Goal: Transaction & Acquisition: Purchase product/service

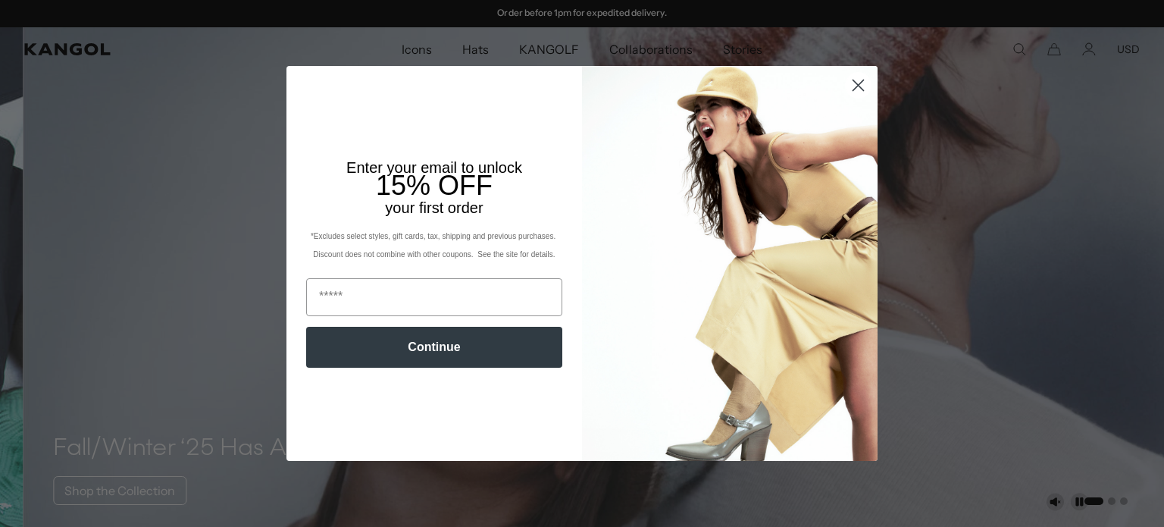
click at [851, 81] on circle "Close dialog" at bounding box center [858, 85] width 25 height 25
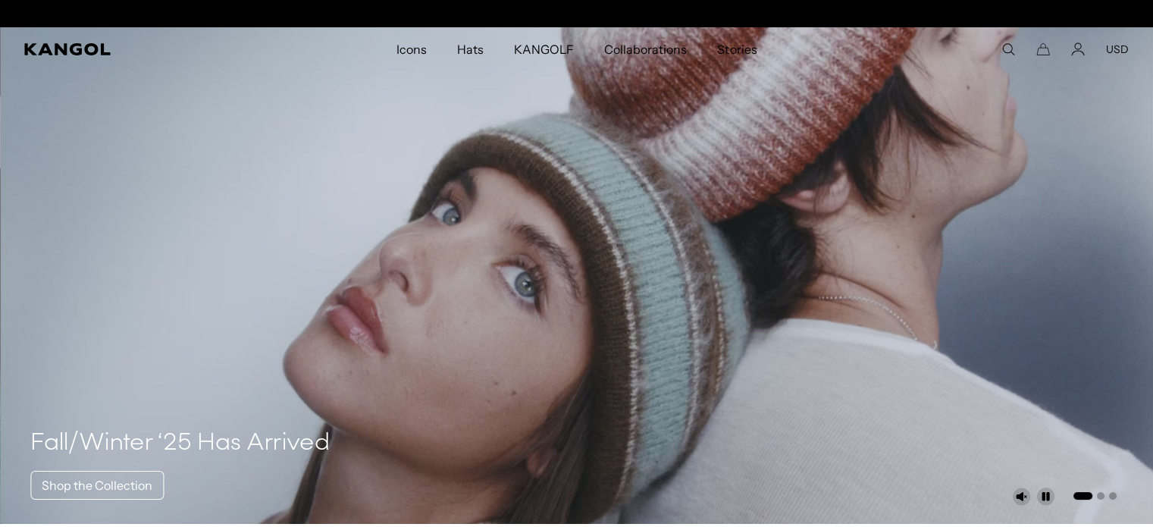
scroll to position [0, 312]
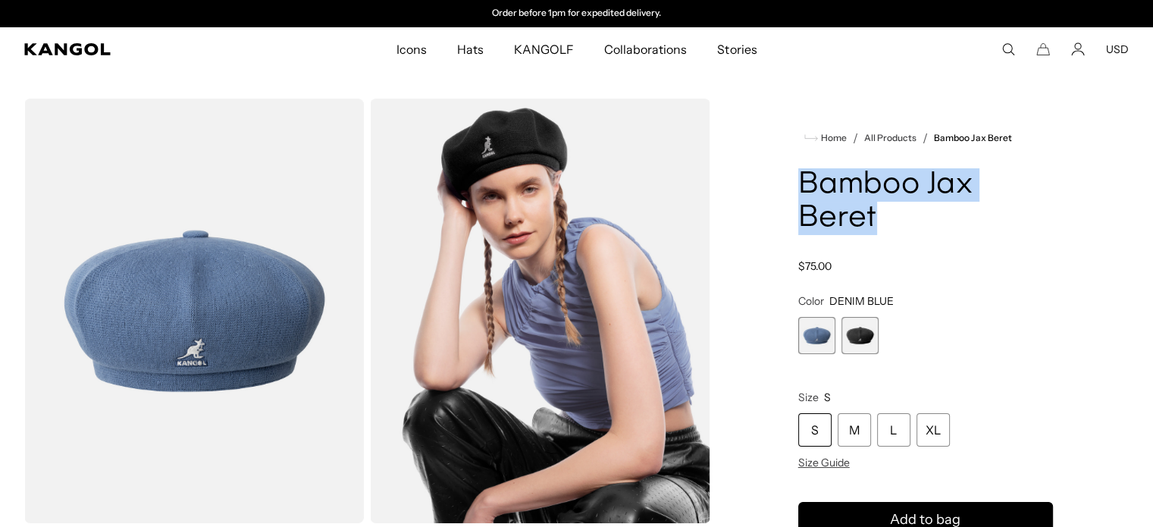
drag, startPoint x: 907, startPoint y: 216, endPoint x: 778, endPoint y: 189, distance: 131.7
click at [778, 189] on div "Home / All Products / Bamboo Jax Beret Bamboo Jax Beret Regular price $75.00 Re…" at bounding box center [925, 527] width 406 height 856
copy h1 "Bamboo Jax Beret"
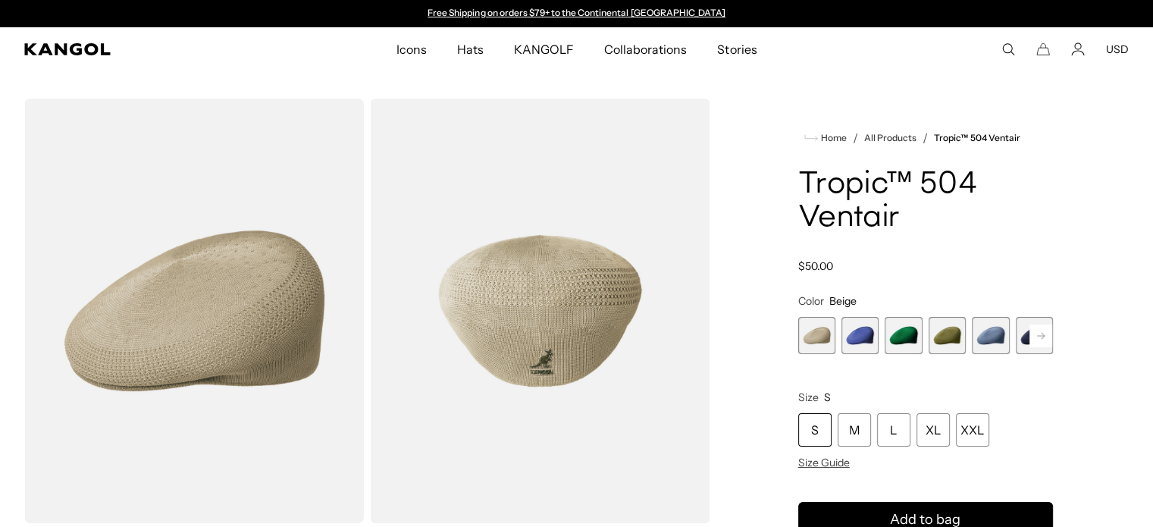
click at [1043, 334] on icon at bounding box center [1041, 335] width 8 height 6
click at [983, 336] on span "6 of 22" at bounding box center [990, 335] width 37 height 37
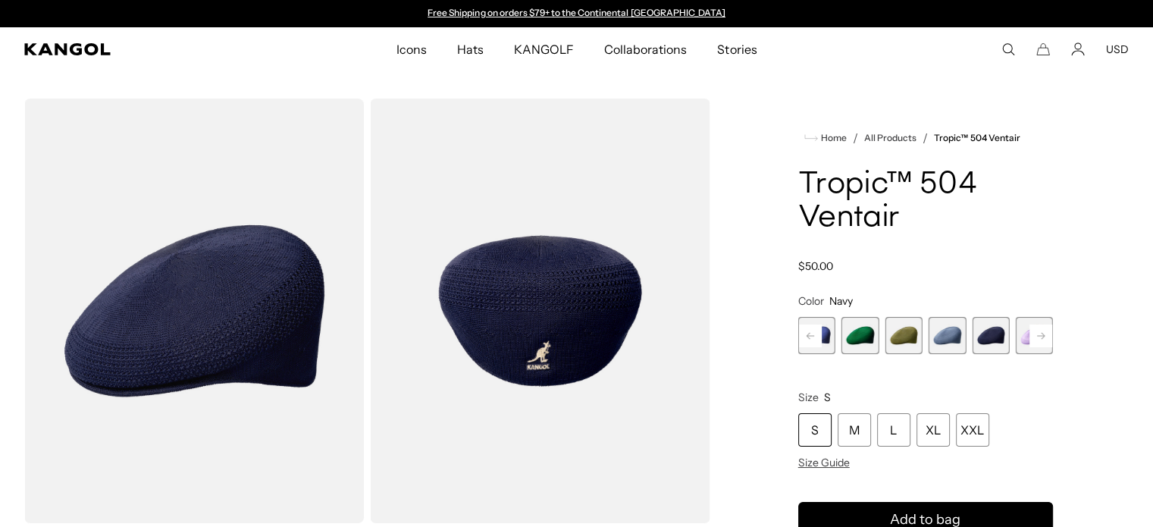
click at [1048, 343] on rect at bounding box center [1040, 335] width 23 height 23
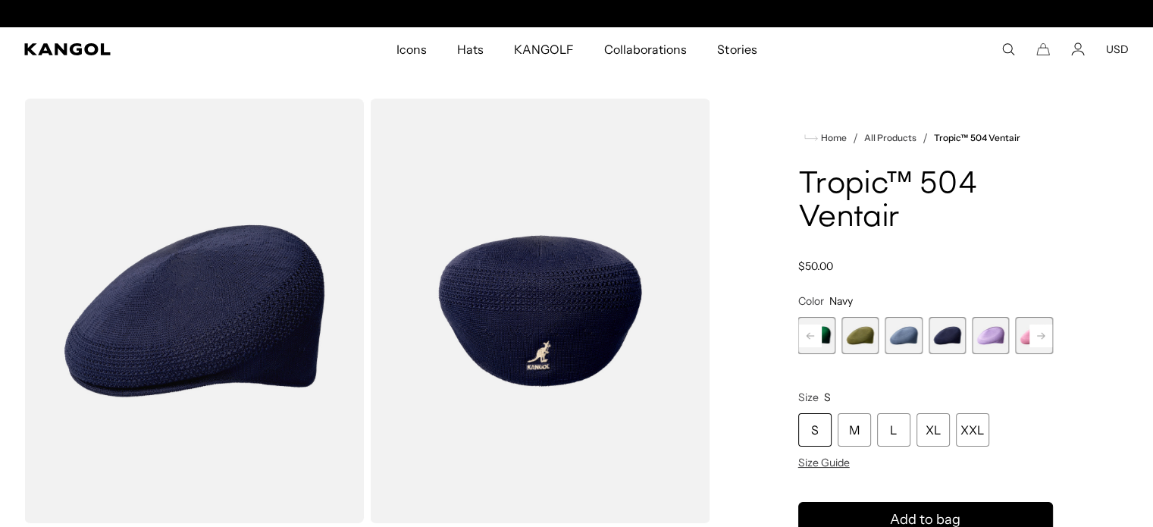
scroll to position [0, 312]
click at [1048, 343] on rect at bounding box center [1040, 335] width 23 height 23
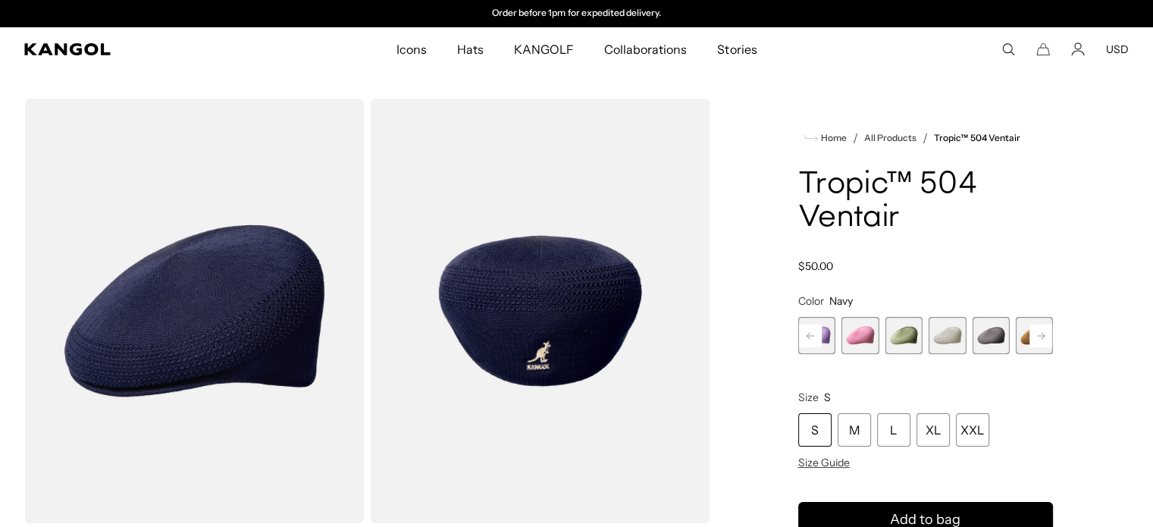
click at [1048, 343] on rect at bounding box center [1040, 335] width 23 height 23
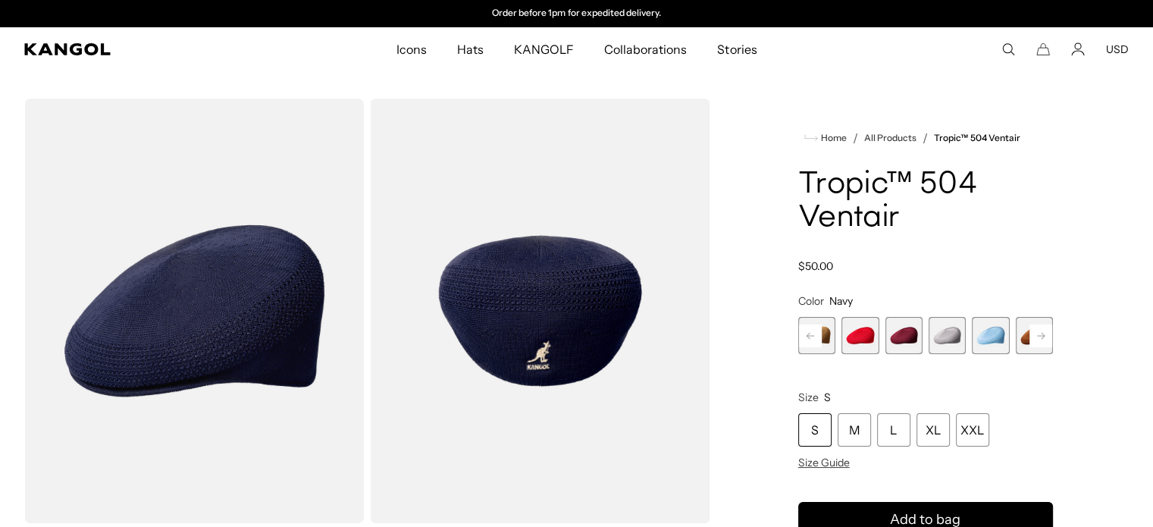
click at [1048, 343] on rect at bounding box center [1040, 335] width 23 height 23
click at [926, 337] on div "Beige Variant sold out or unavailable Starry Blue Variant sold out or unavailab…" at bounding box center [925, 335] width 255 height 37
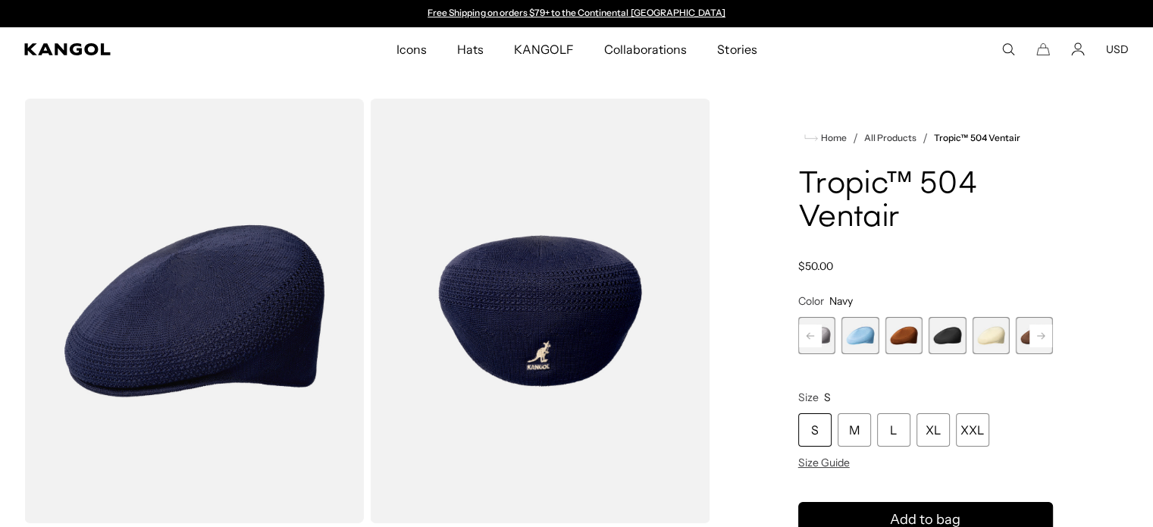
click at [943, 336] on span "18 of 22" at bounding box center [947, 335] width 37 height 37
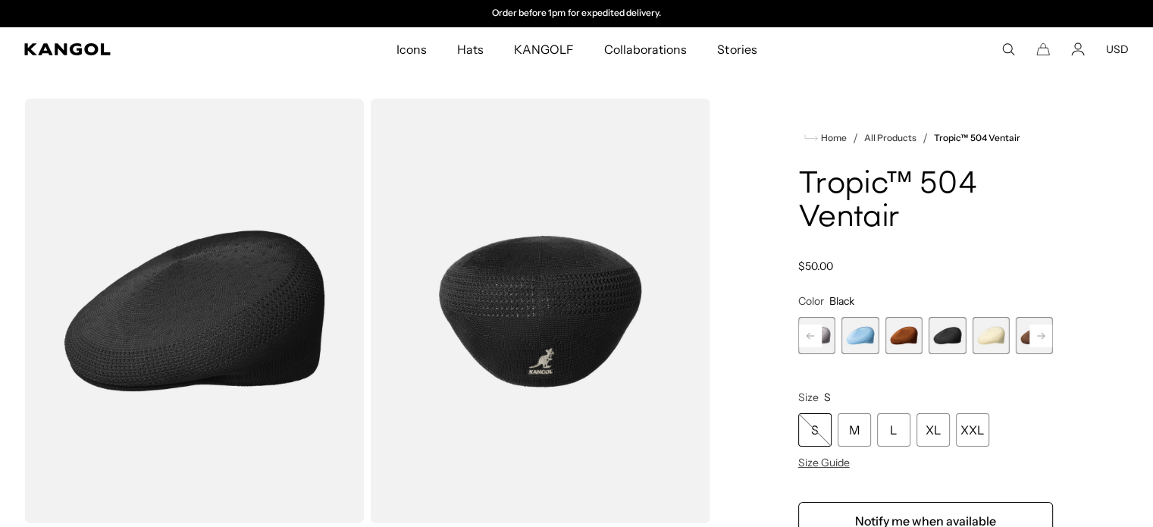
click at [241, 312] on img "Gallery Viewer" at bounding box center [194, 311] width 340 height 425
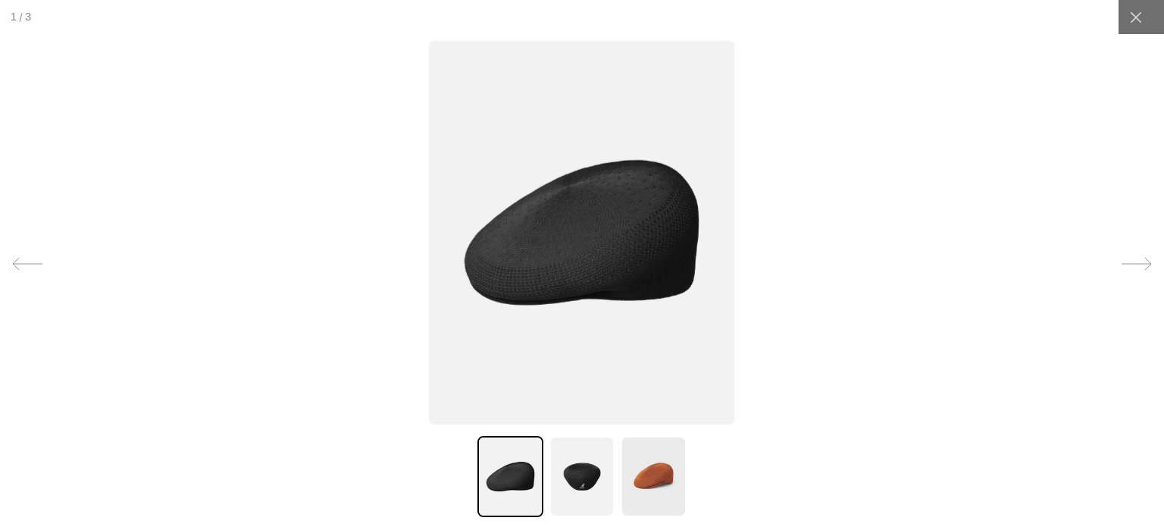
click at [592, 466] on img at bounding box center [582, 476] width 65 height 81
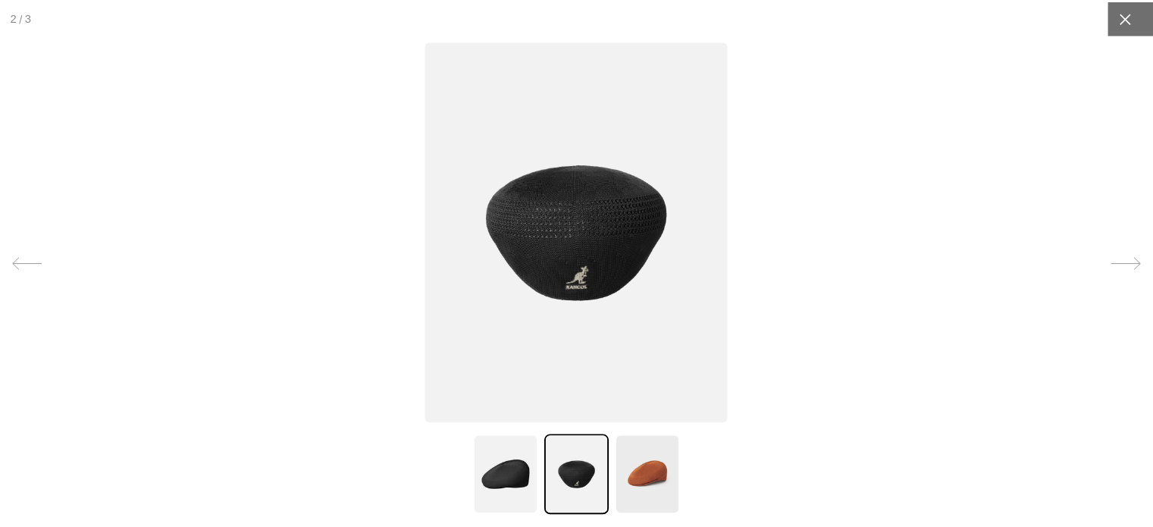
scroll to position [0, 312]
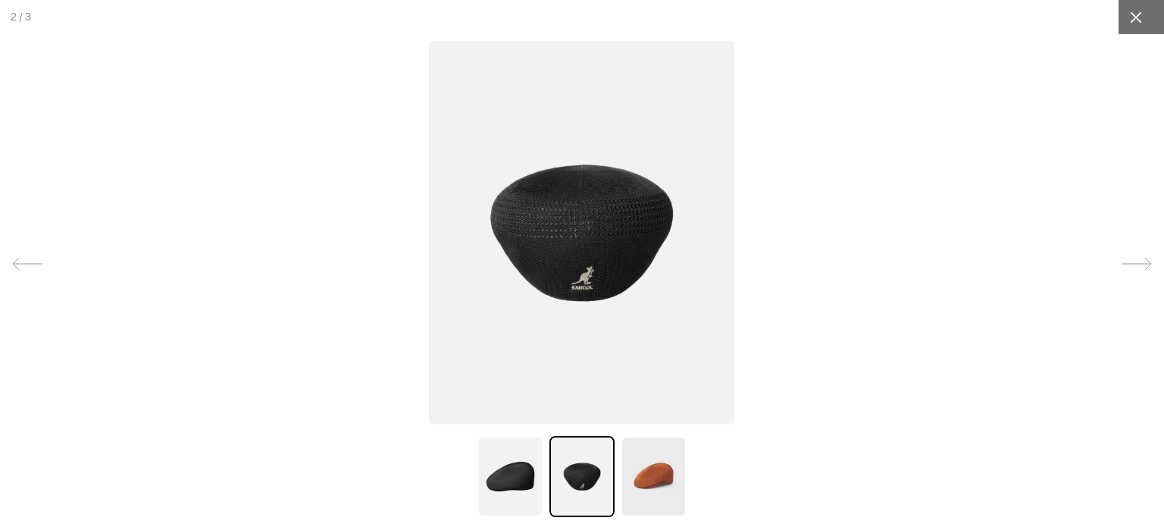
click at [1139, 16] on div at bounding box center [1136, 17] width 34 height 34
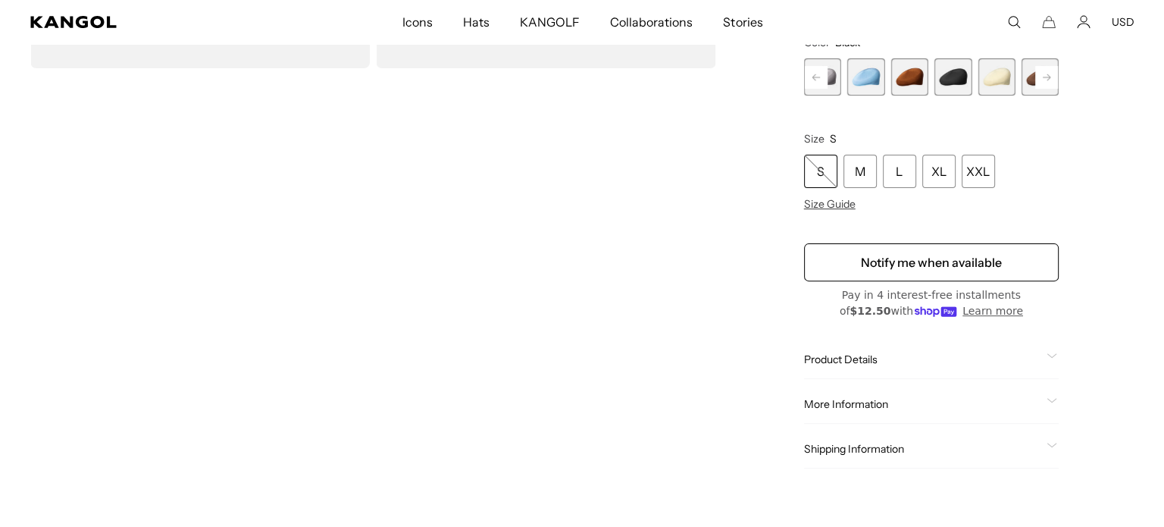
scroll to position [0, 0]
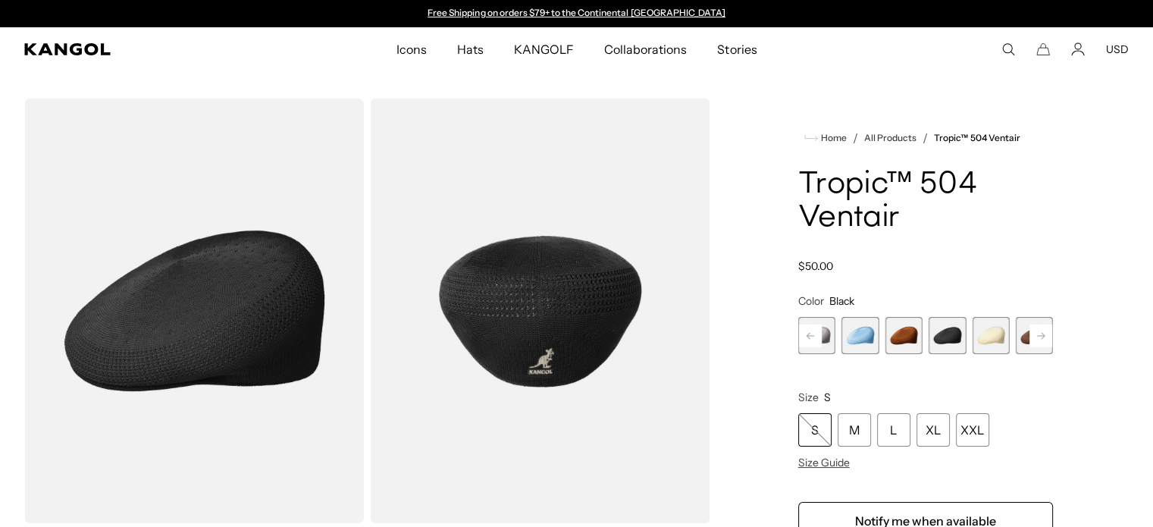
click at [236, 281] on img "Gallery Viewer" at bounding box center [194, 311] width 340 height 425
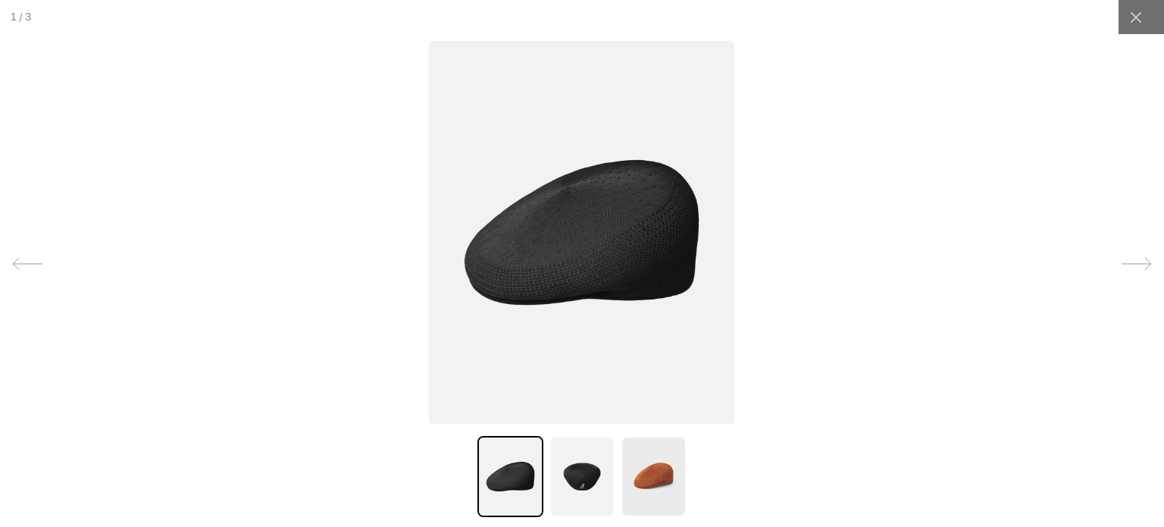
click at [597, 476] on img at bounding box center [582, 476] width 65 height 81
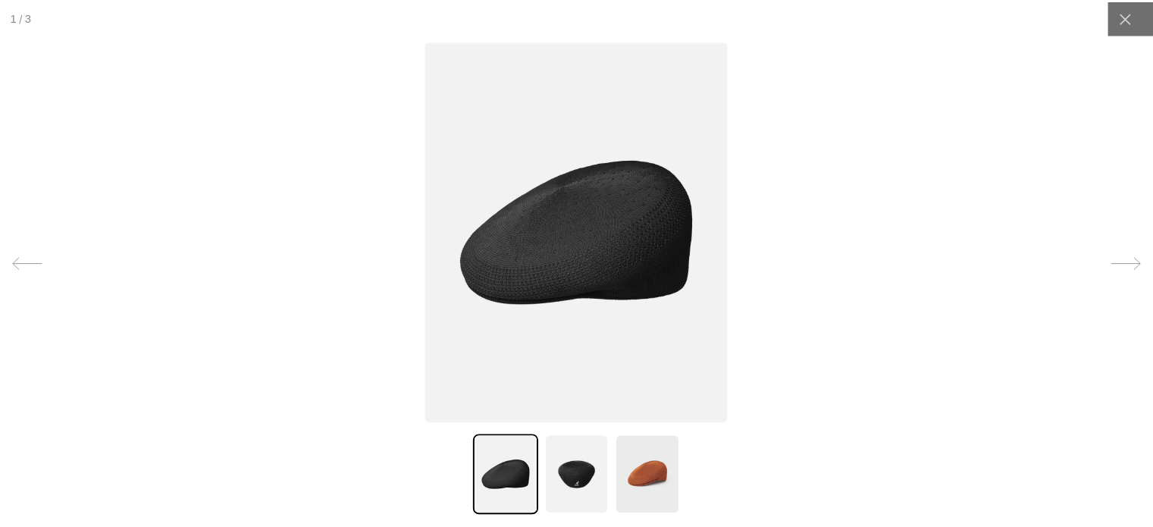
scroll to position [0, 312]
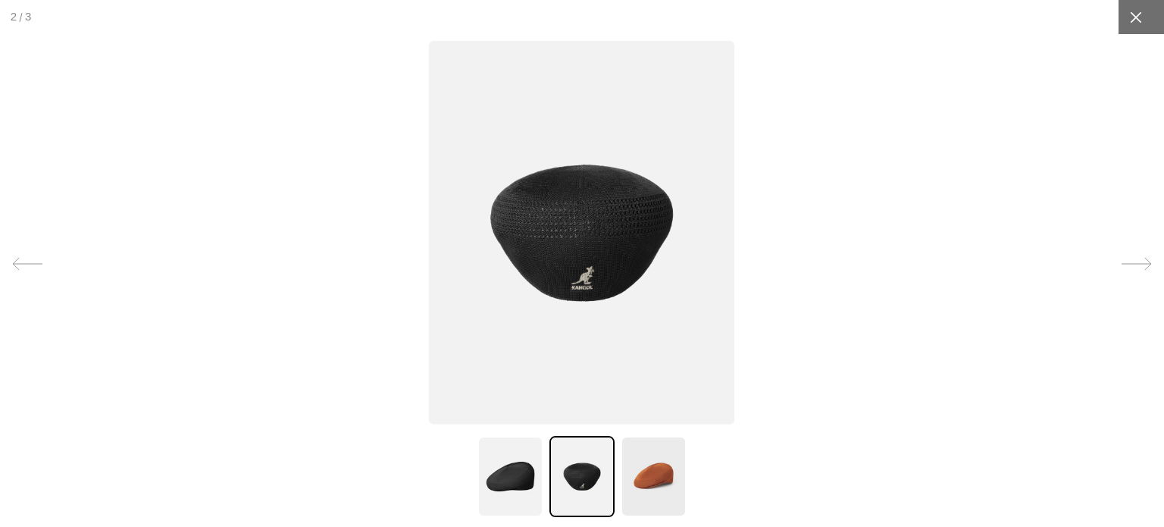
click at [1134, 14] on div at bounding box center [1136, 17] width 34 height 34
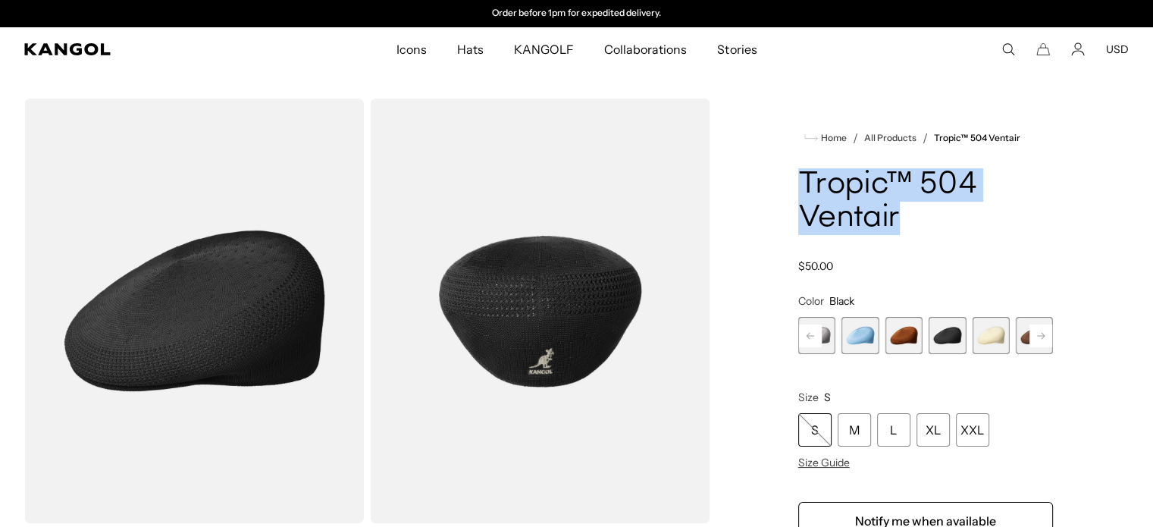
drag, startPoint x: 908, startPoint y: 213, endPoint x: 767, endPoint y: 167, distance: 148.4
click at [767, 167] on div "Home / All Products / Tropic™ 504 Ventair Tropic™ 504 Ventair Regular price $50…" at bounding box center [925, 527] width 406 height 856
copy h1 "Tropic™ 504 Ventair"
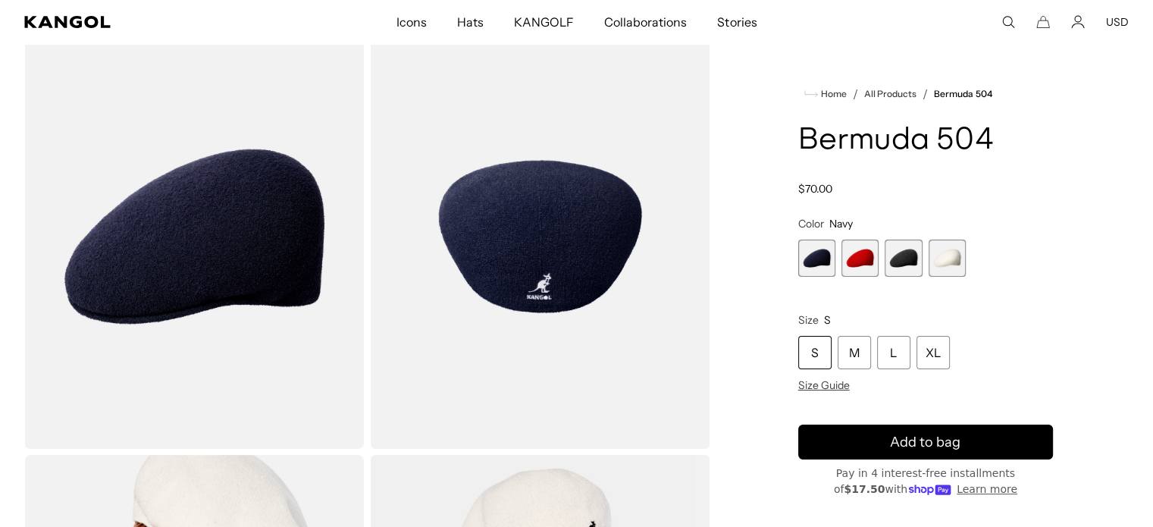
scroll to position [76, 0]
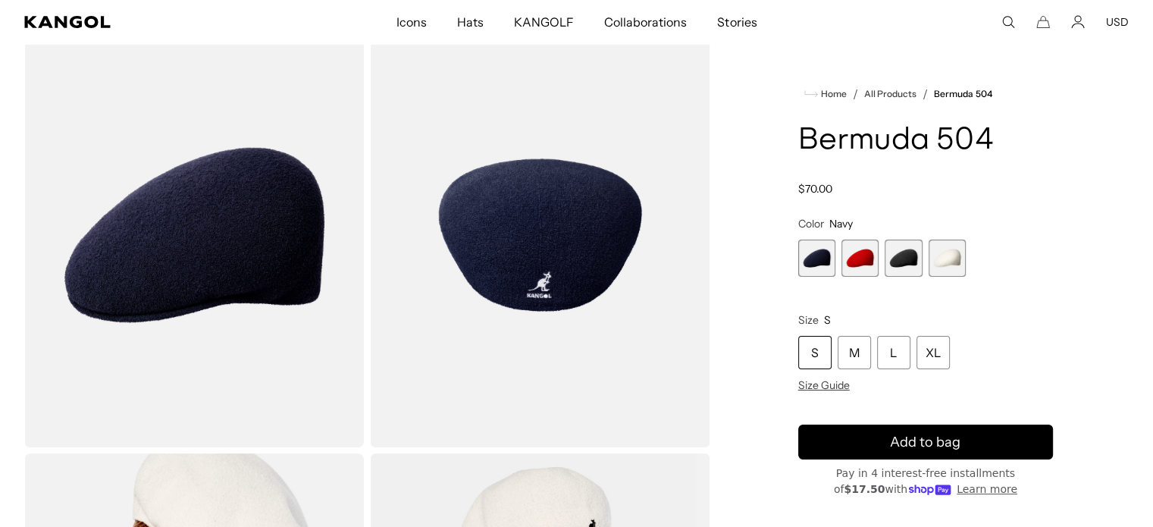
click at [907, 252] on span "3 of 4" at bounding box center [903, 258] width 37 height 37
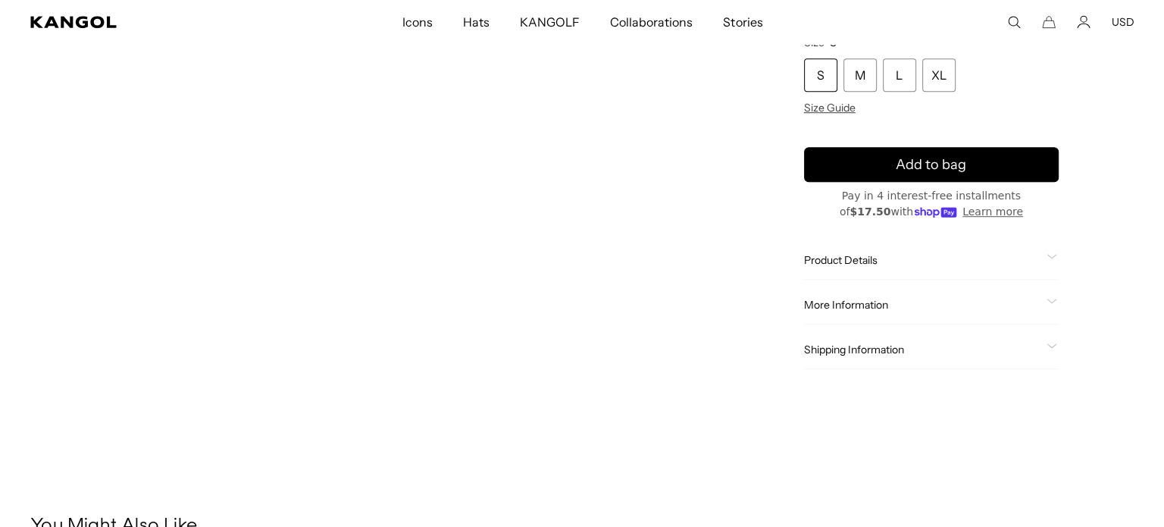
scroll to position [0, 312]
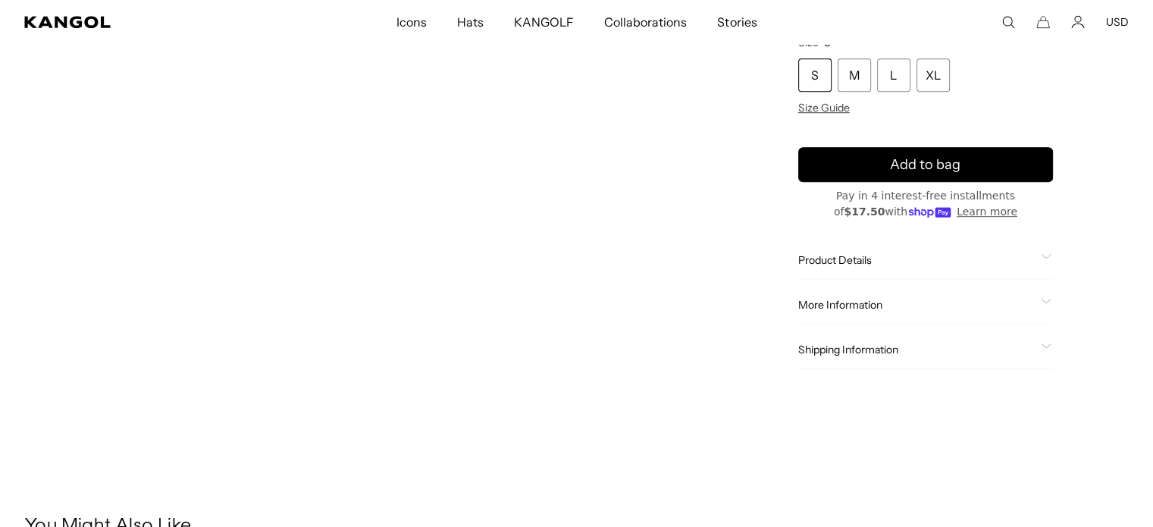
click at [310, 290] on video "Gallery Viewer" at bounding box center [194, 187] width 340 height 425
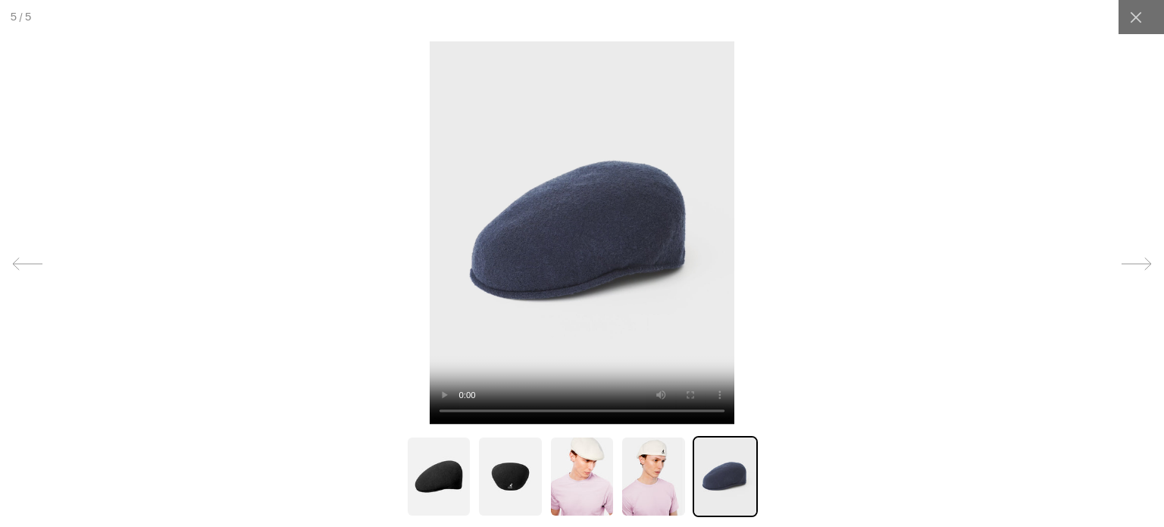
click at [499, 474] on img at bounding box center [510, 476] width 65 height 81
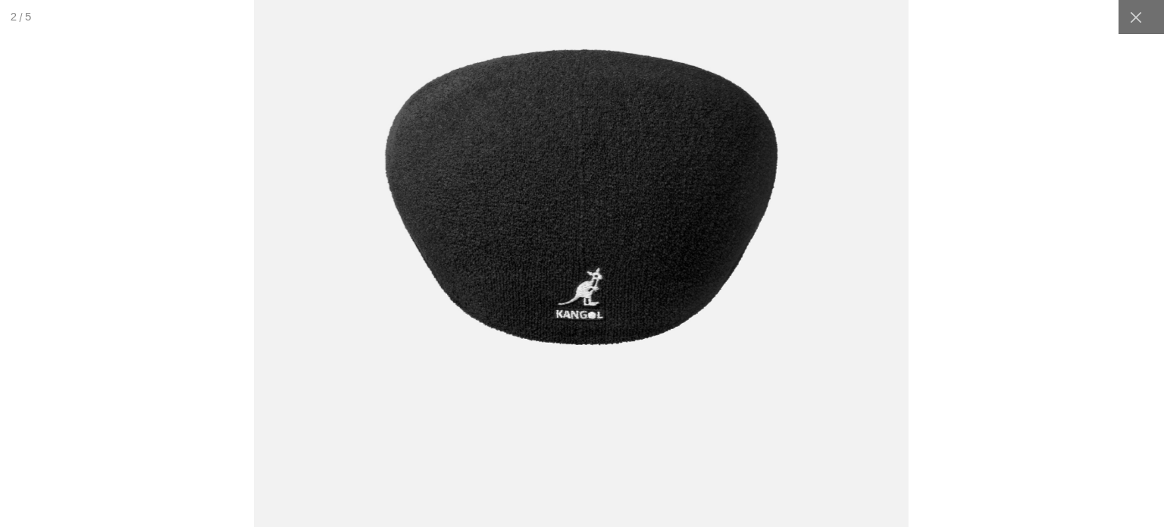
scroll to position [0, 0]
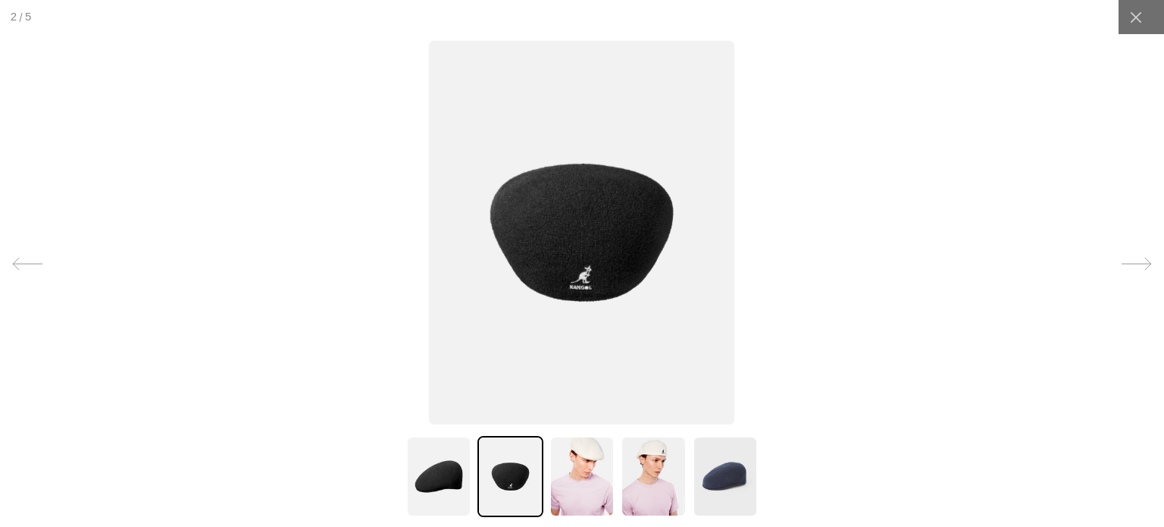
click at [454, 461] on img at bounding box center [438, 476] width 65 height 81
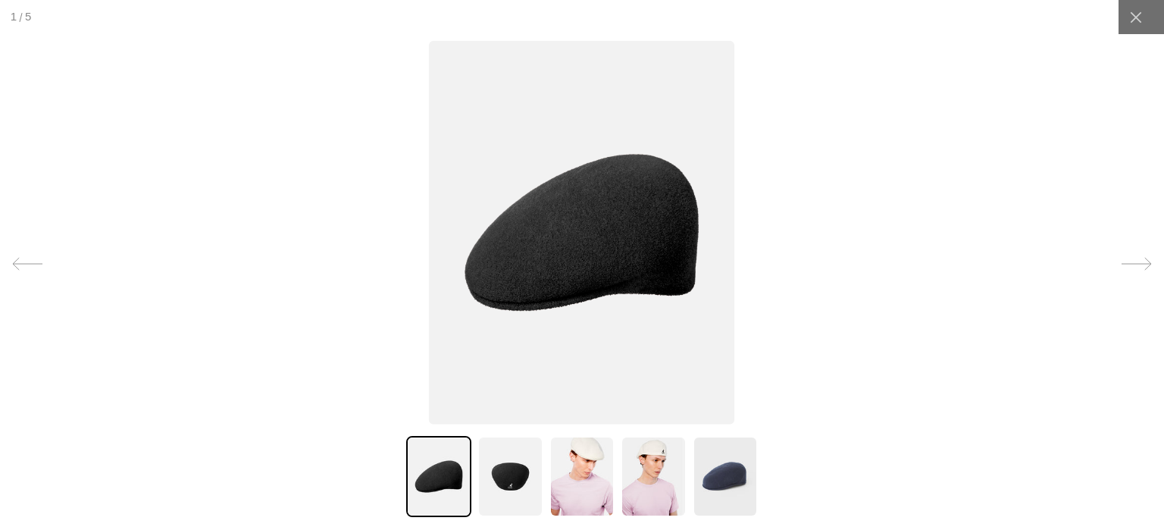
scroll to position [0, 312]
click at [1130, 21] on icon at bounding box center [1135, 16] width 11 height 11
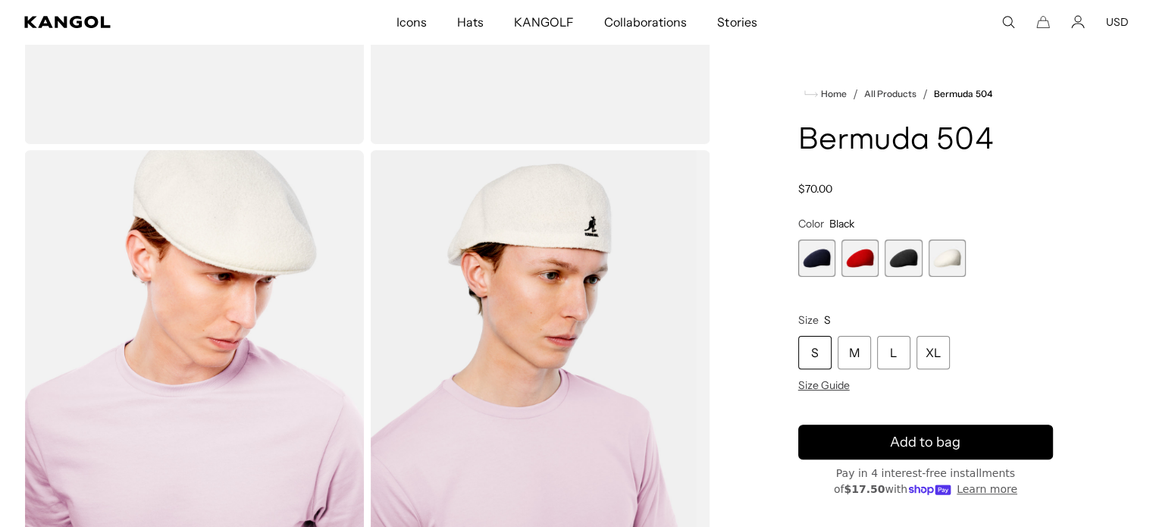
click at [904, 258] on span "3 of 4" at bounding box center [903, 258] width 37 height 37
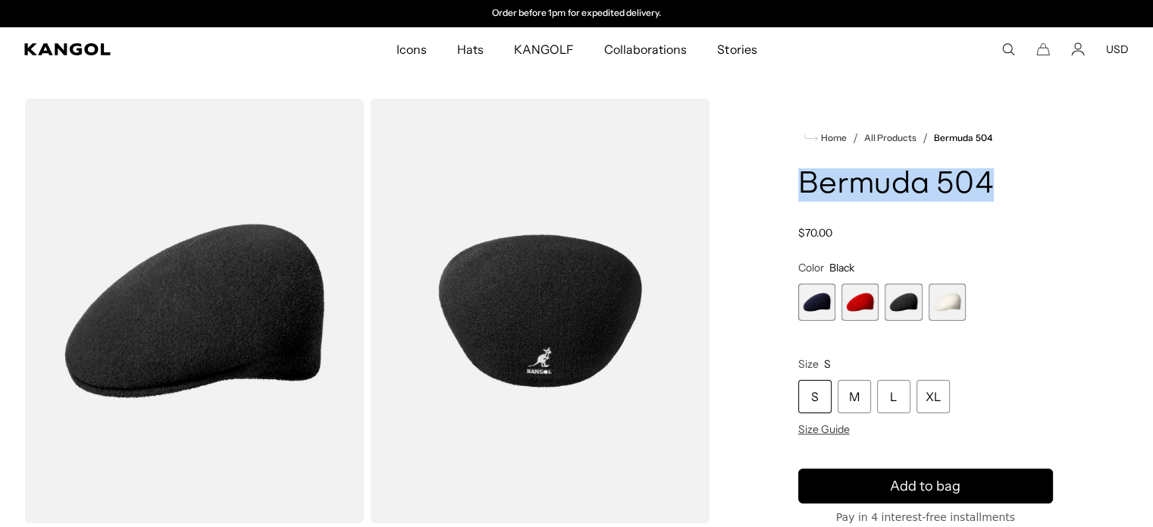
drag, startPoint x: 994, startPoint y: 180, endPoint x: 734, endPoint y: 186, distance: 260.1
copy h1 "Bermuda 504"
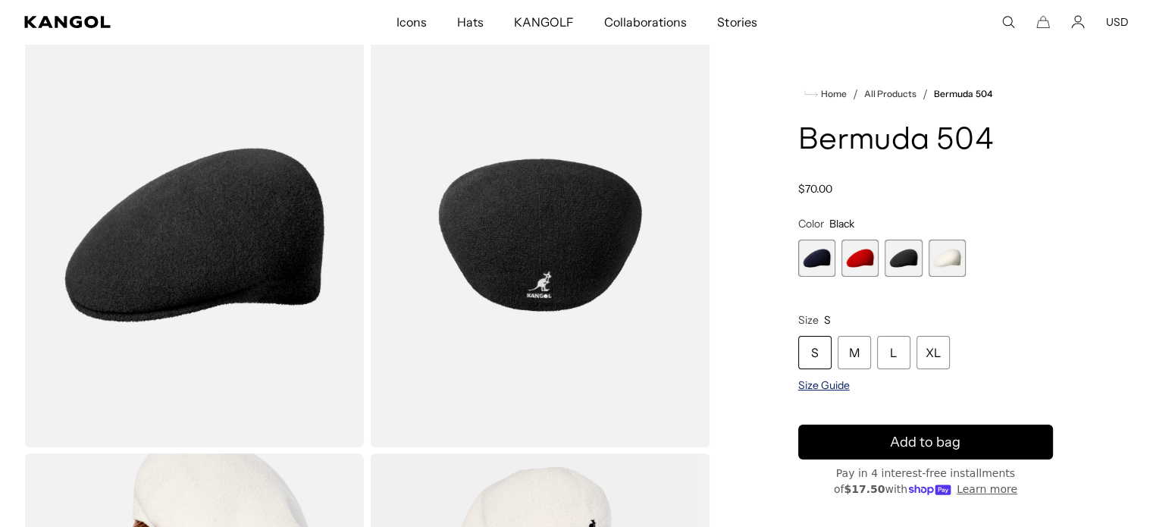
click at [807, 387] on span "Size Guide" at bounding box center [824, 385] width 52 height 14
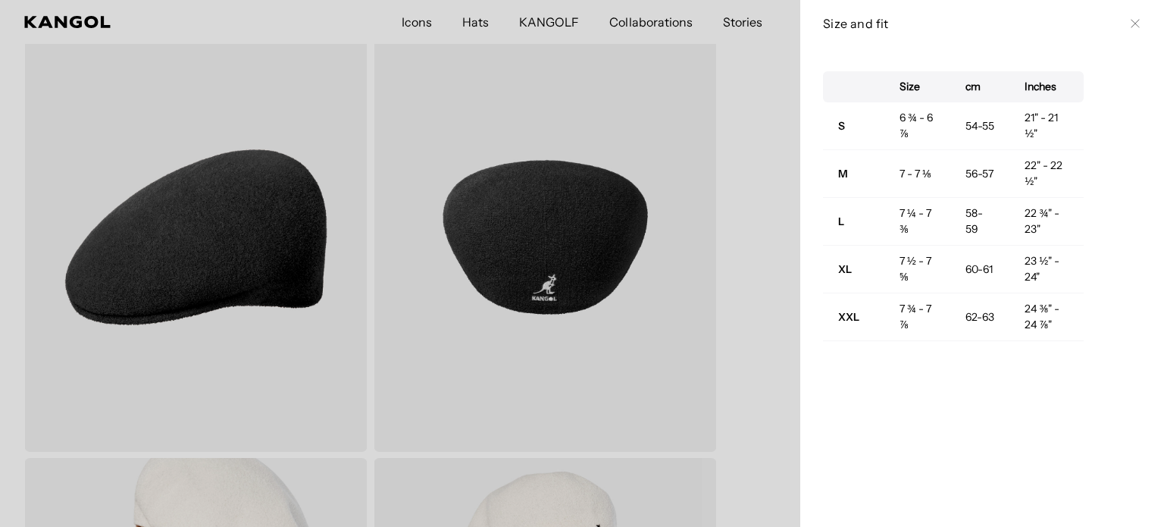
click at [773, 262] on div at bounding box center [582, 263] width 1164 height 527
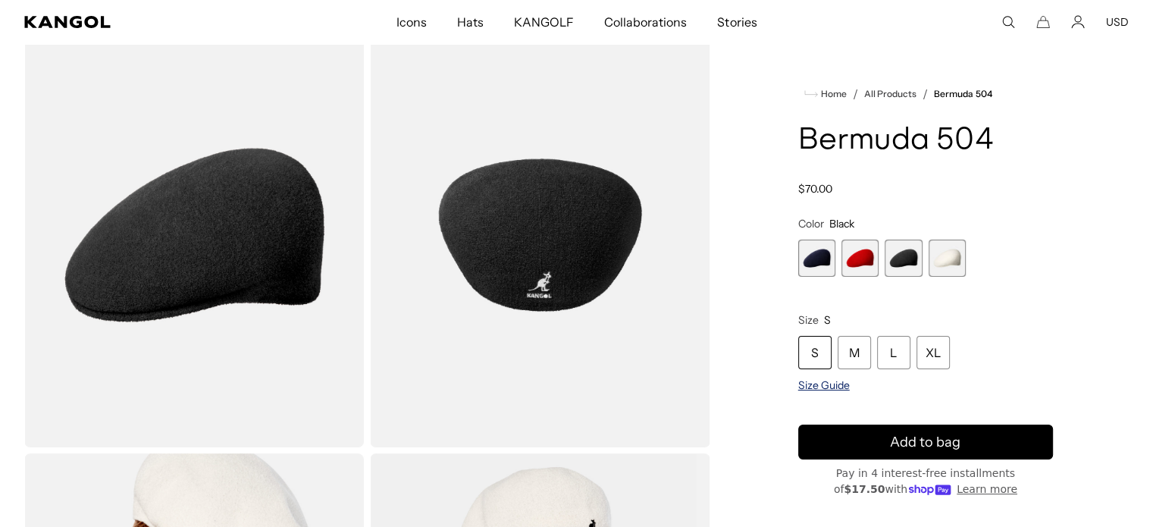
click at [813, 388] on span "Size Guide" at bounding box center [824, 385] width 52 height 14
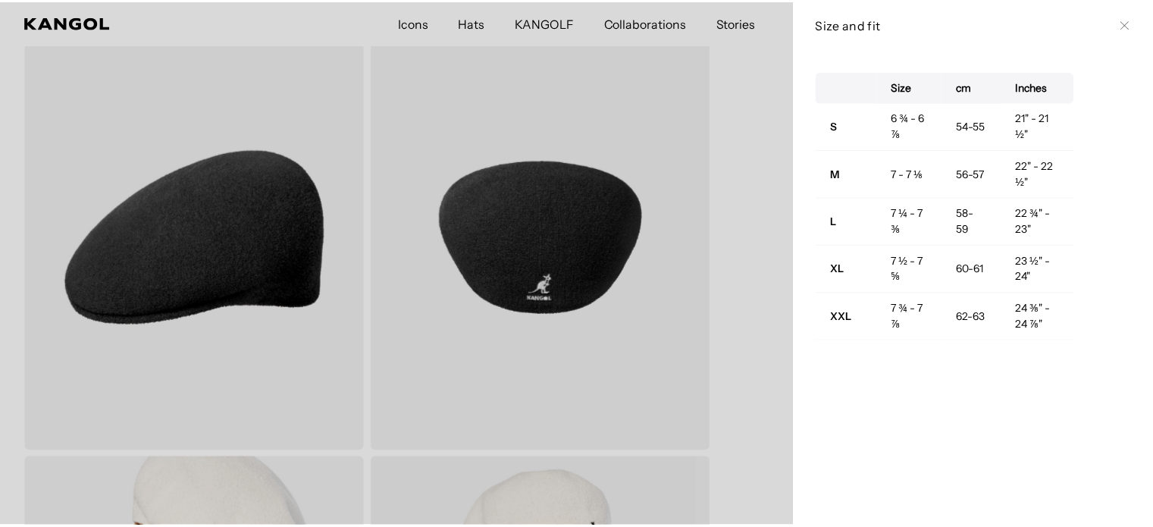
scroll to position [0, 0]
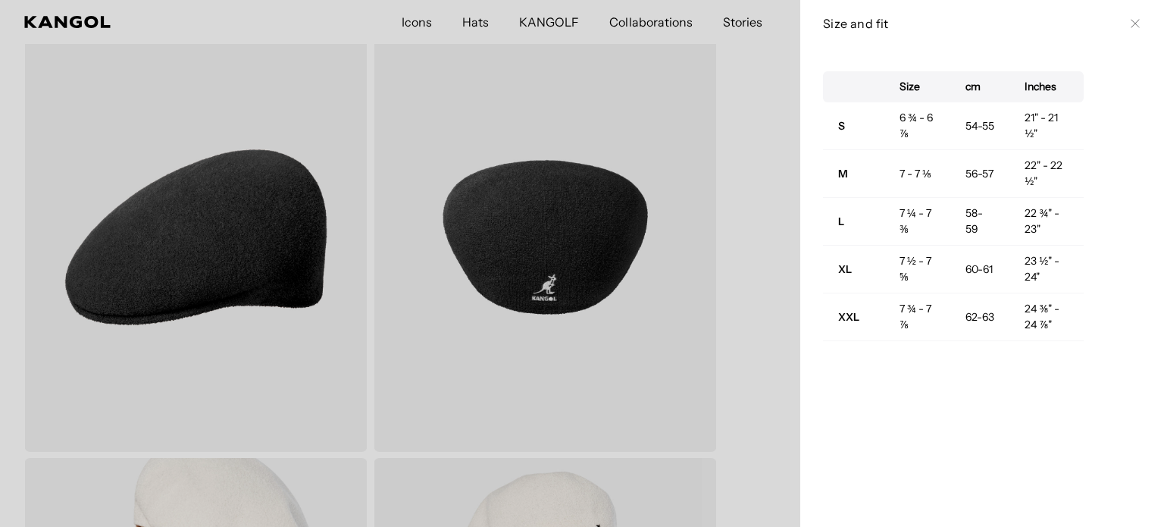
click at [738, 375] on div at bounding box center [582, 263] width 1164 height 527
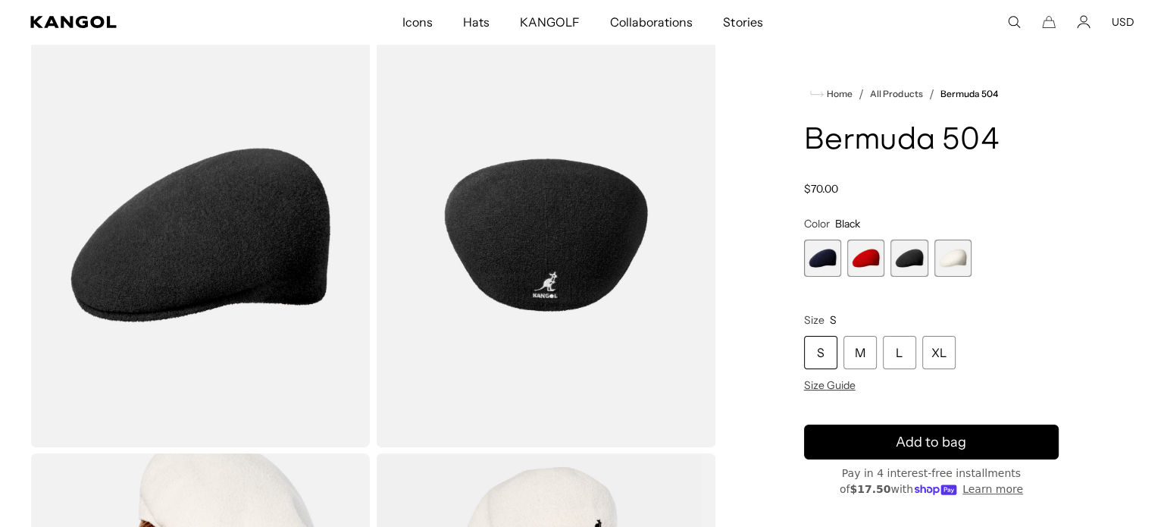
scroll to position [0, 312]
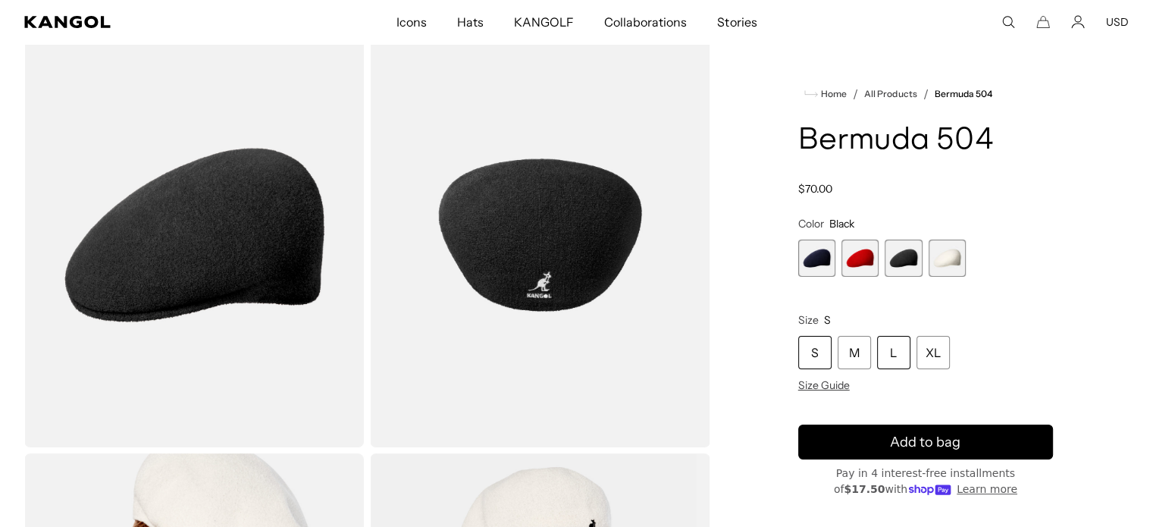
click at [894, 356] on div "L" at bounding box center [893, 352] width 33 height 33
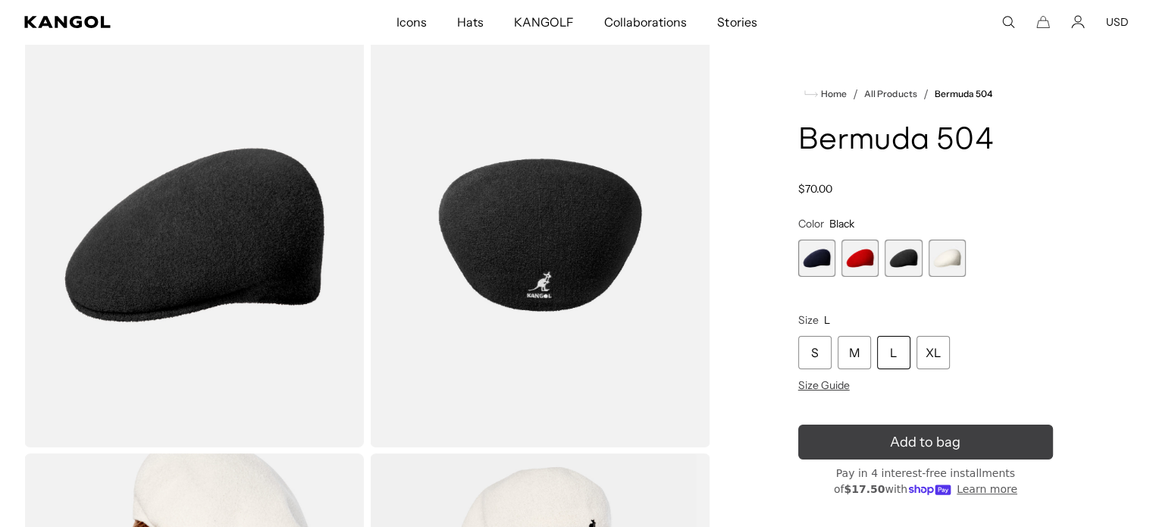
click at [898, 450] on span "Add to bag" at bounding box center [925, 442] width 70 height 20
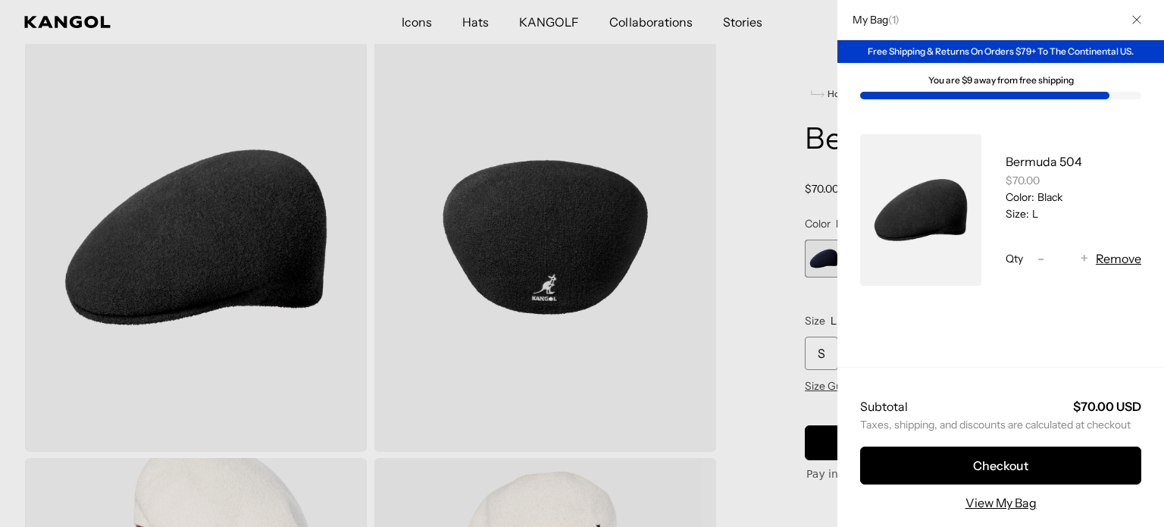
click at [1130, 13] on button "Close" at bounding box center [1136, 19] width 39 height 39
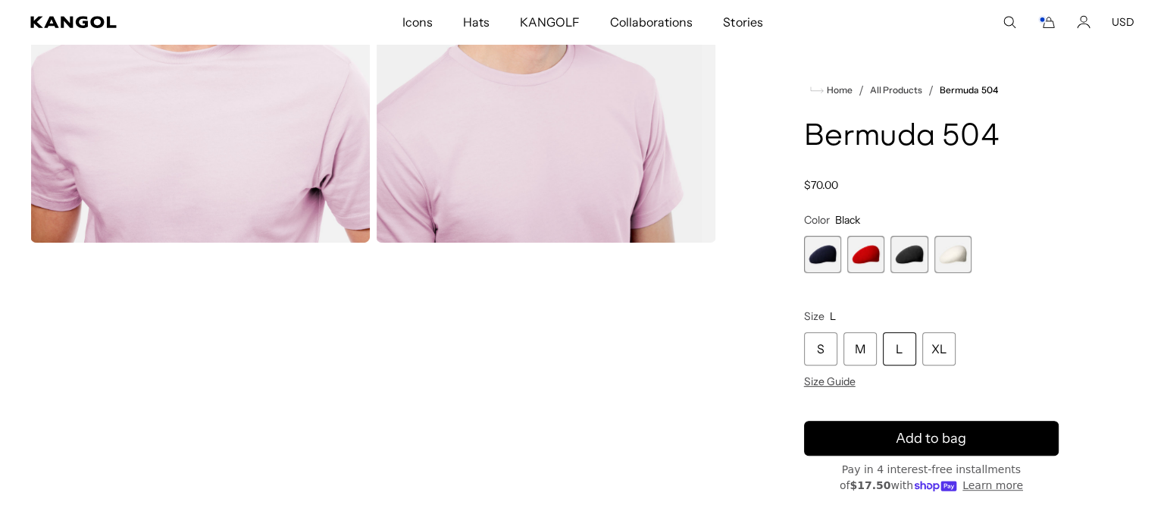
scroll to position [758, 0]
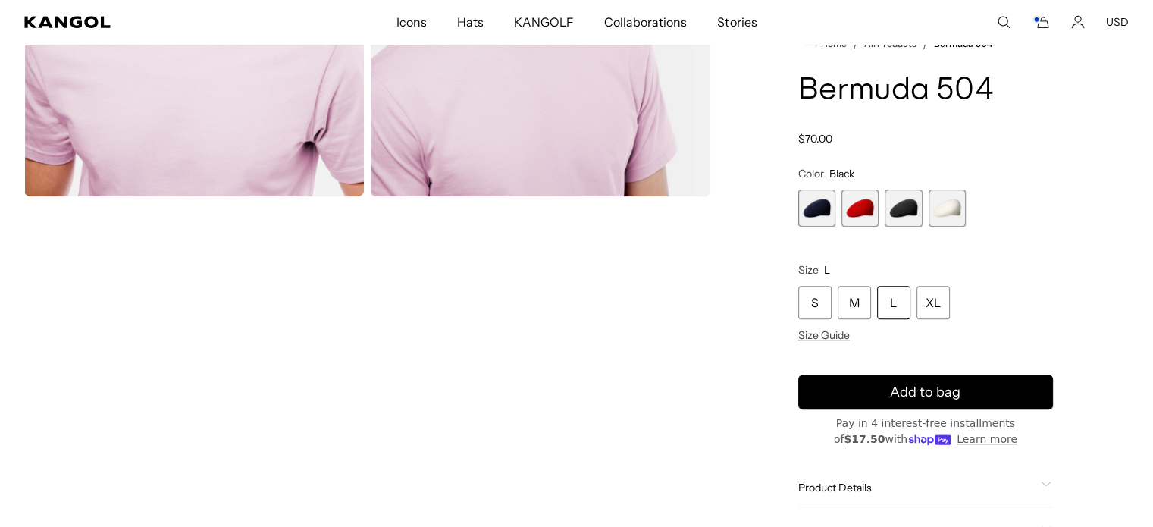
click at [828, 342] on product-info "Home / All Products / Bermuda 504 Bermuda 504 Regular price $70.00 Regular pric…" at bounding box center [925, 316] width 255 height 562
click at [824, 336] on span "Size Guide" at bounding box center [824, 335] width 52 height 14
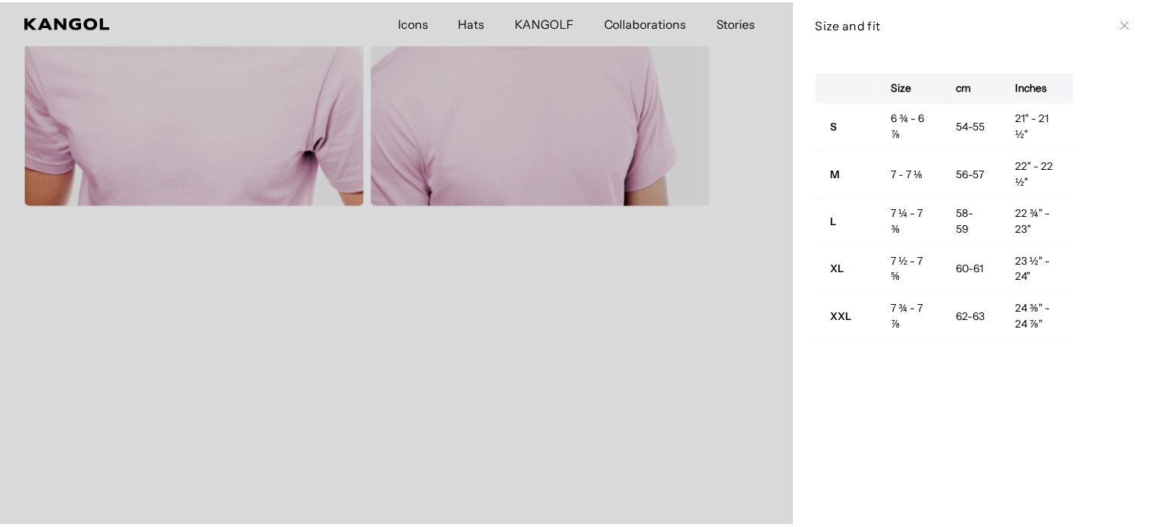
scroll to position [0, 312]
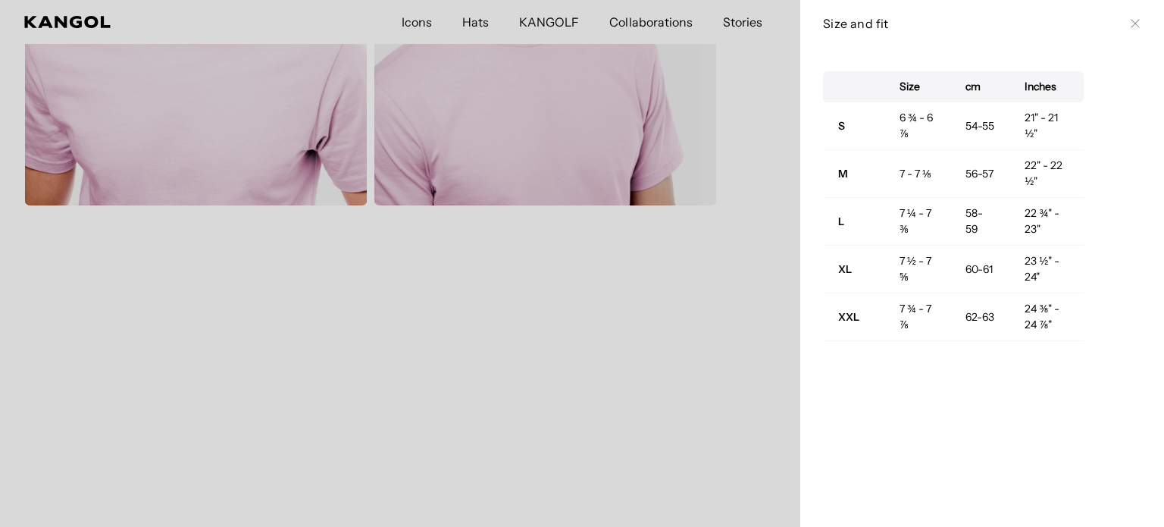
click at [1131, 23] on icon at bounding box center [1135, 23] width 9 height 9
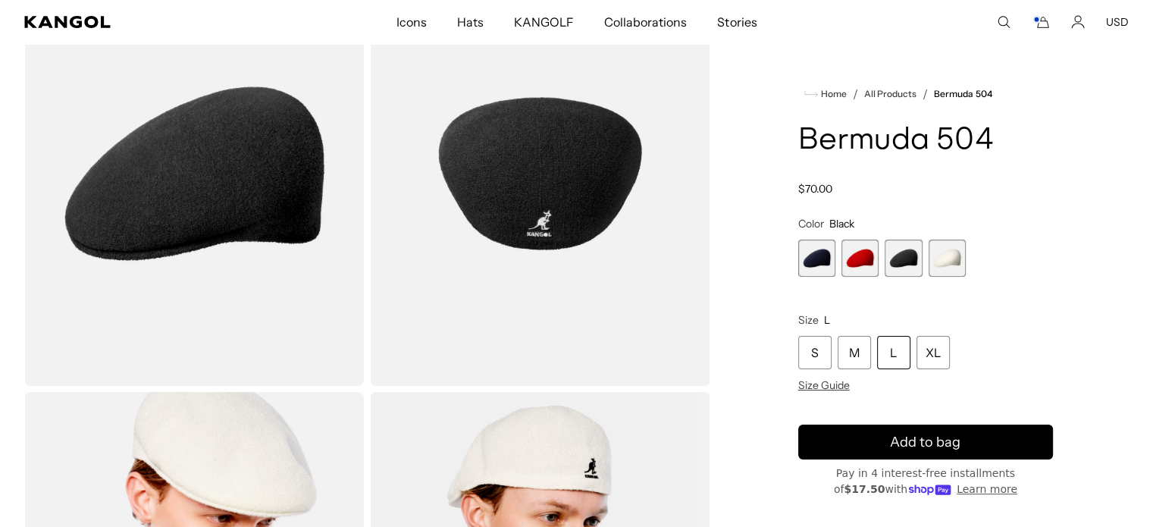
scroll to position [76, 0]
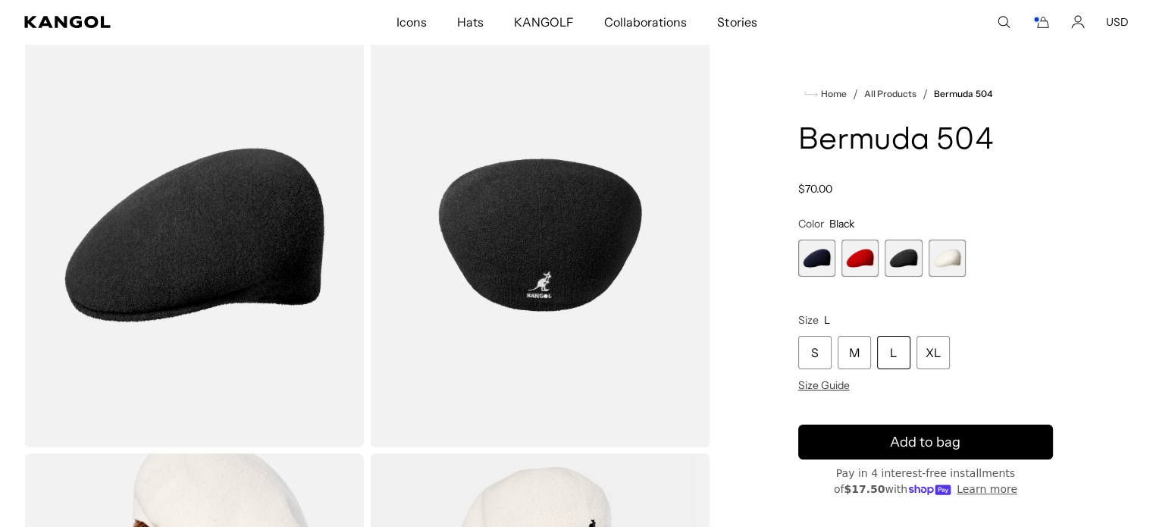
click at [1040, 22] on icon "Cart" at bounding box center [1041, 22] width 18 height 14
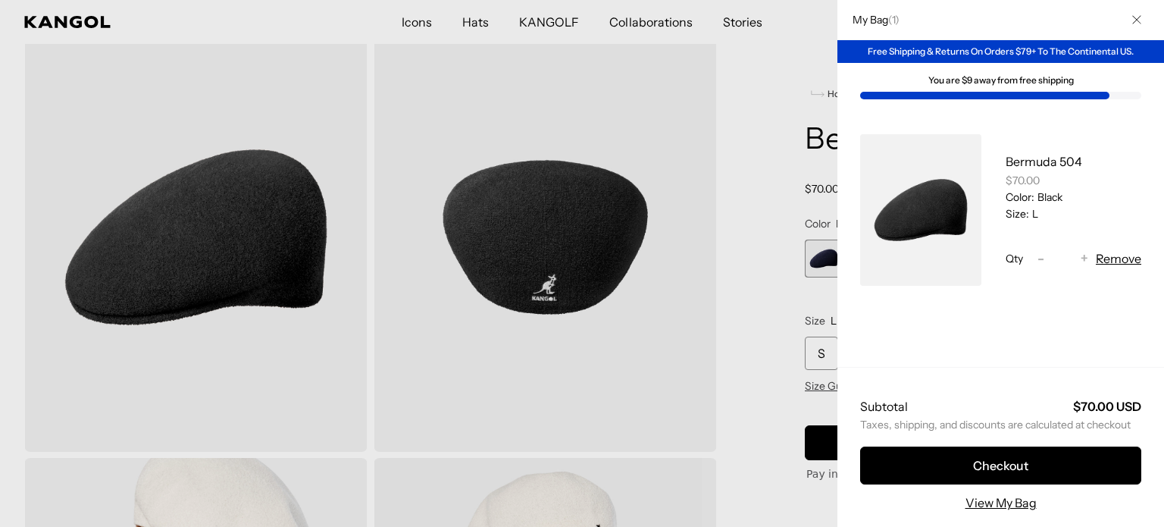
click at [1140, 23] on button "Close" at bounding box center [1136, 19] width 39 height 39
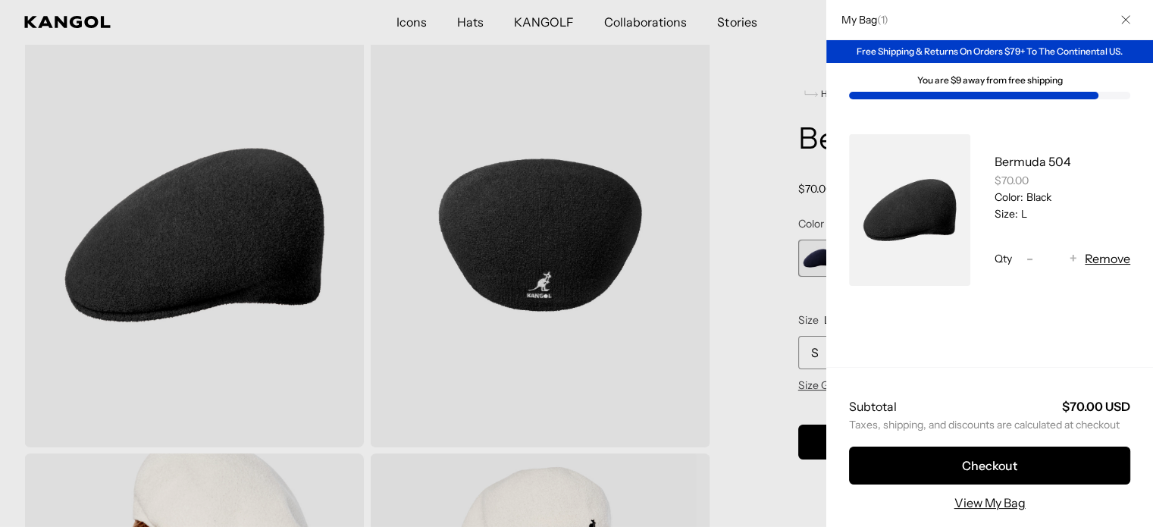
scroll to position [0, 312]
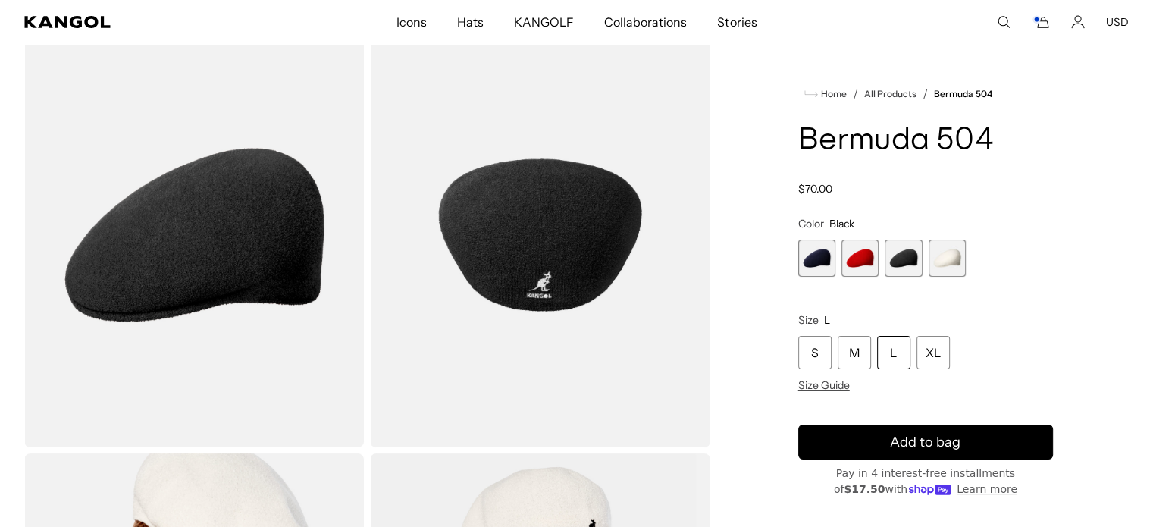
click at [1116, 23] on button "USD" at bounding box center [1117, 22] width 23 height 14
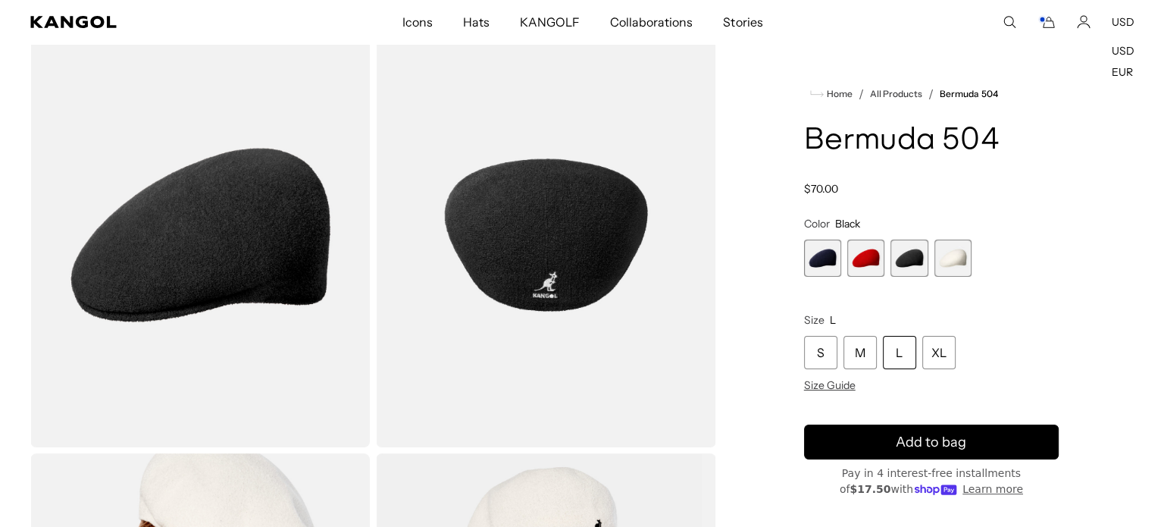
scroll to position [0, 0]
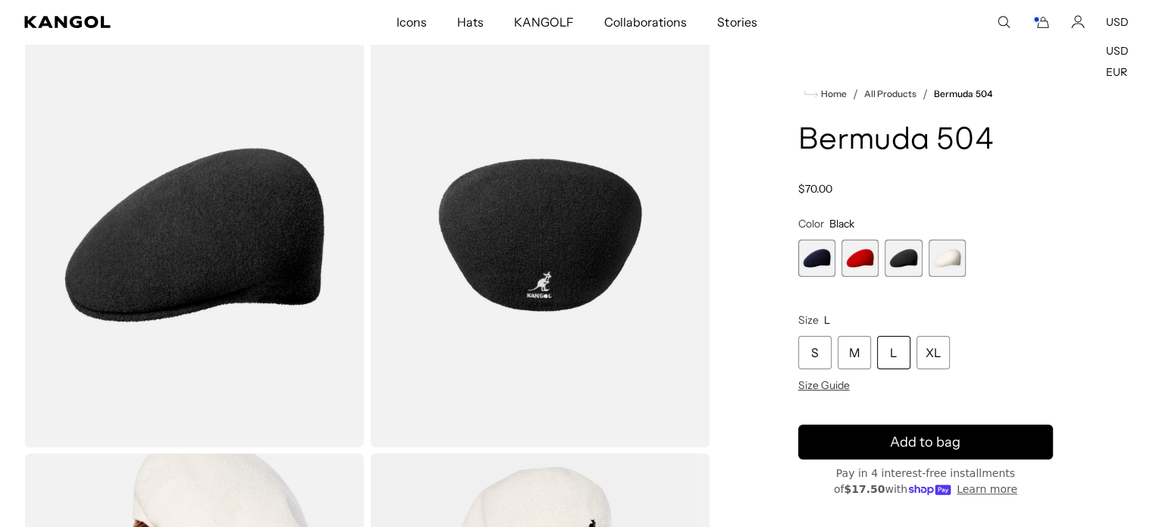
click at [1047, 35] on comp-header "Icons Icons Buckets & Casuals Berets 504s & 507s" at bounding box center [576, 22] width 1153 height 44
click at [1043, 29] on comp-header "Icons Icons Buckets & Casuals Berets 504s & 507s" at bounding box center [576, 22] width 1153 height 44
click at [1040, 22] on icon "Cart" at bounding box center [1041, 22] width 18 height 14
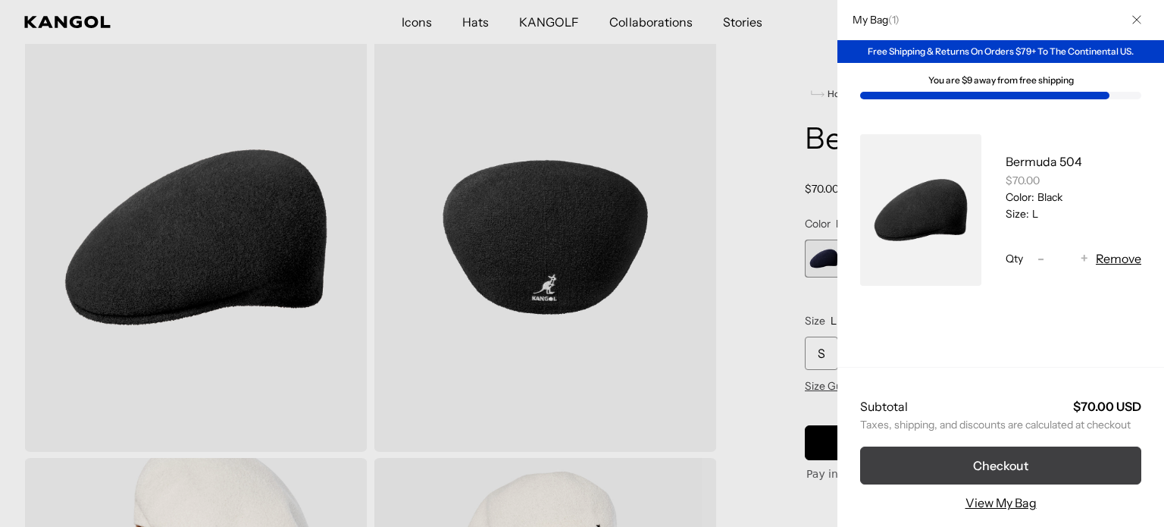
click at [989, 457] on button "Checkout" at bounding box center [1000, 465] width 281 height 38
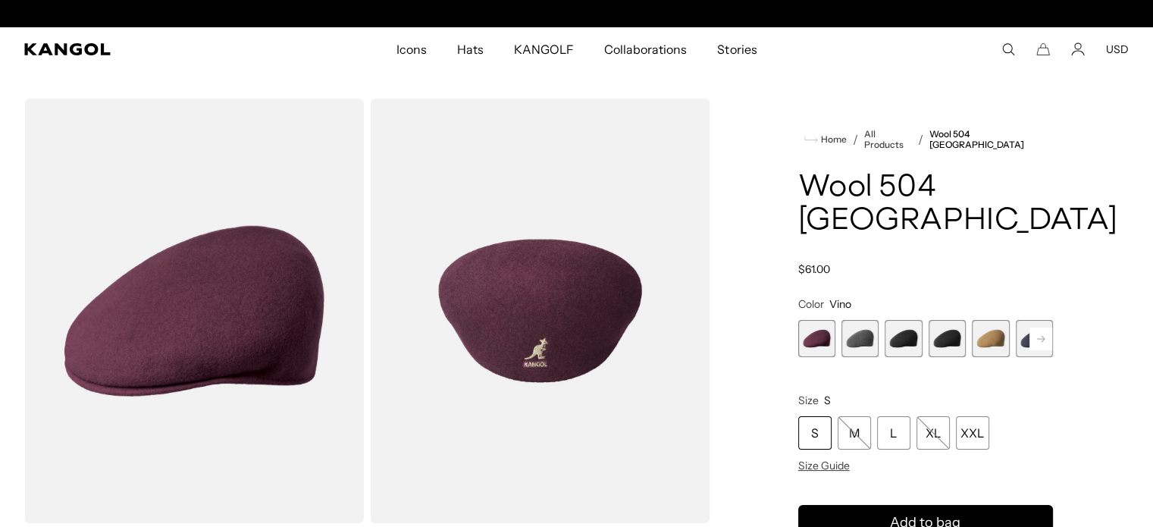
scroll to position [0, 312]
click at [940, 320] on span "4 of 12" at bounding box center [947, 338] width 37 height 37
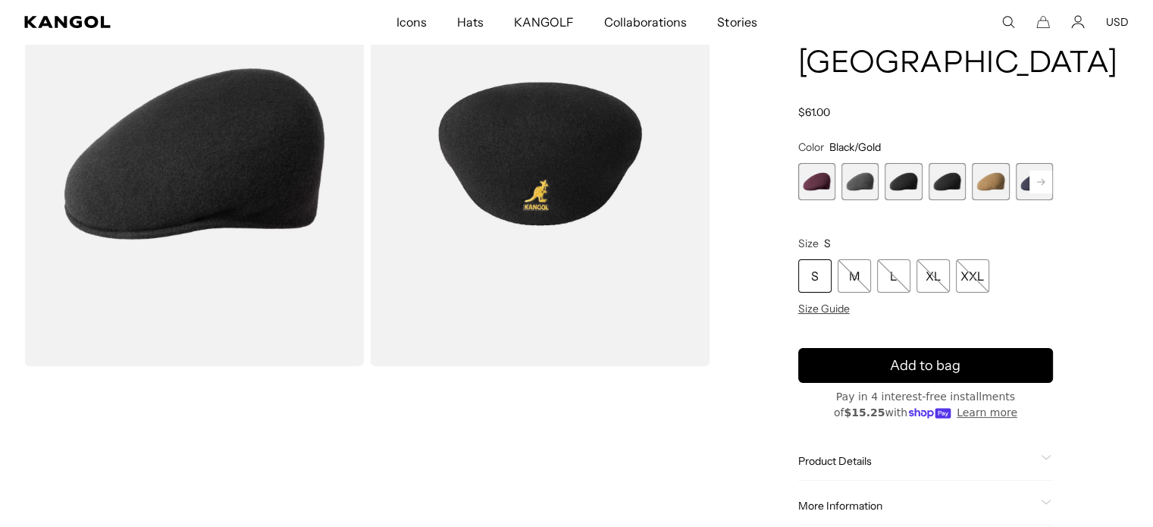
scroll to position [152, 0]
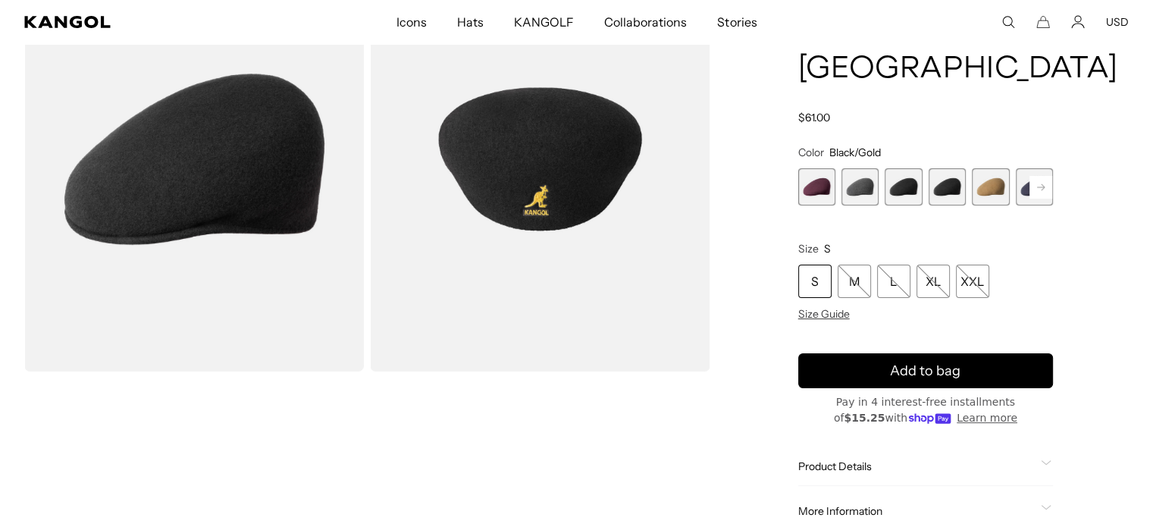
click at [1043, 176] on rect at bounding box center [1040, 187] width 23 height 23
click at [857, 168] on span "3 of 12" at bounding box center [859, 186] width 37 height 37
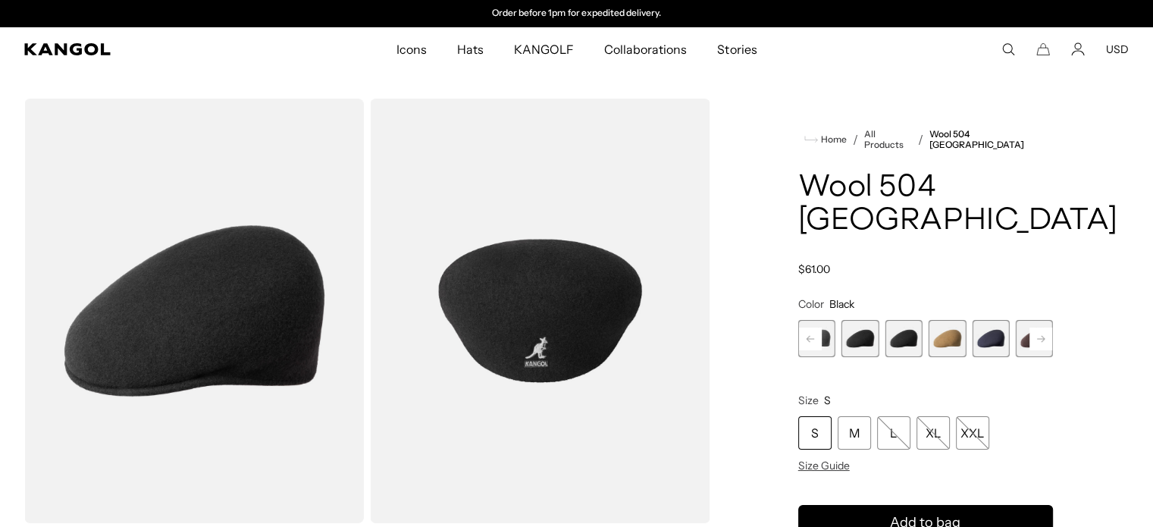
click at [1048, 327] on rect at bounding box center [1040, 338] width 23 height 23
click at [998, 320] on span "7 of 12" at bounding box center [990, 338] width 37 height 37
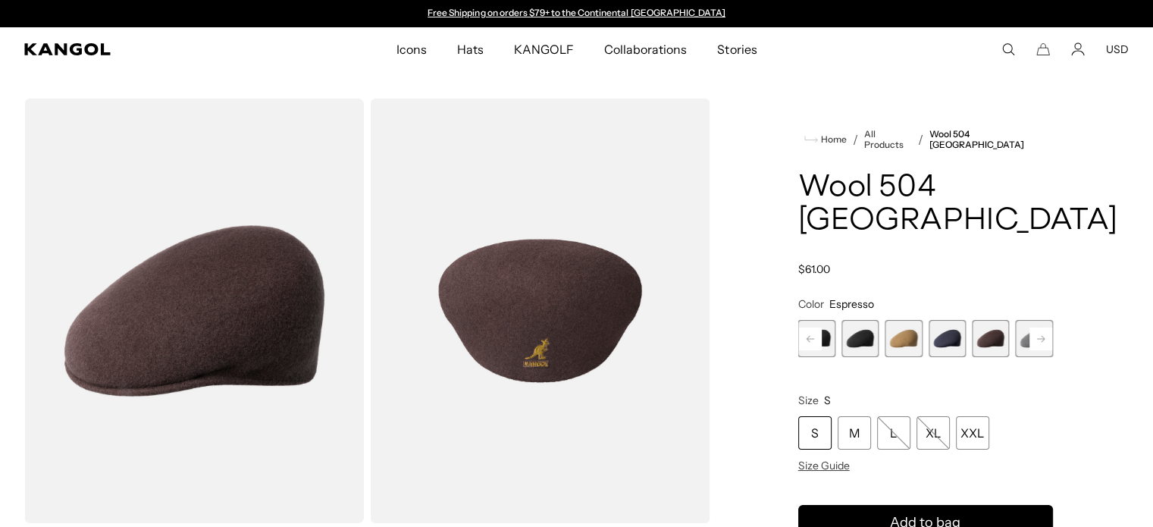
click at [810, 327] on rect at bounding box center [810, 338] width 23 height 23
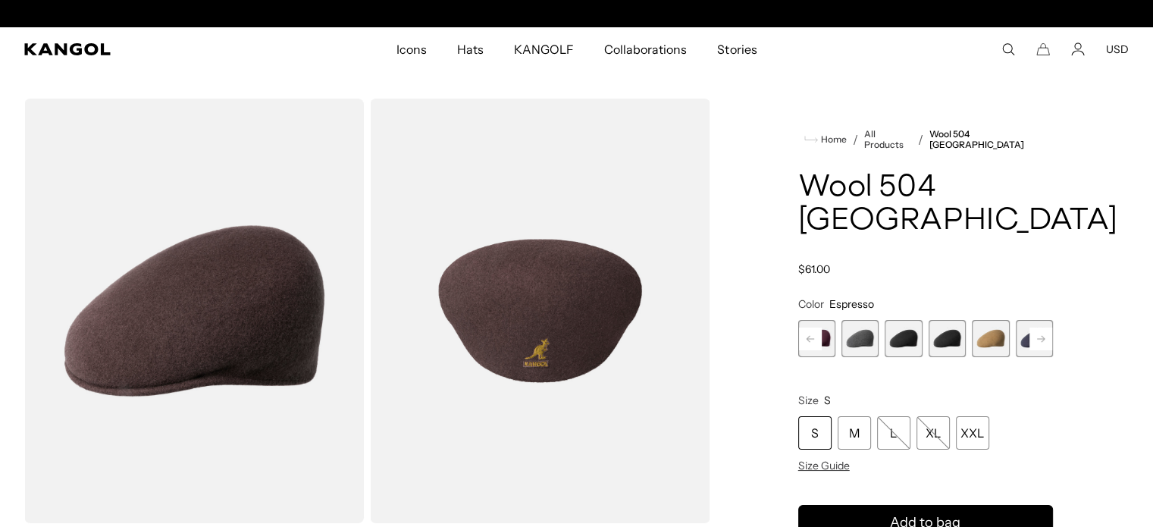
scroll to position [0, 312]
click at [995, 320] on span "5 of 12" at bounding box center [990, 338] width 37 height 37
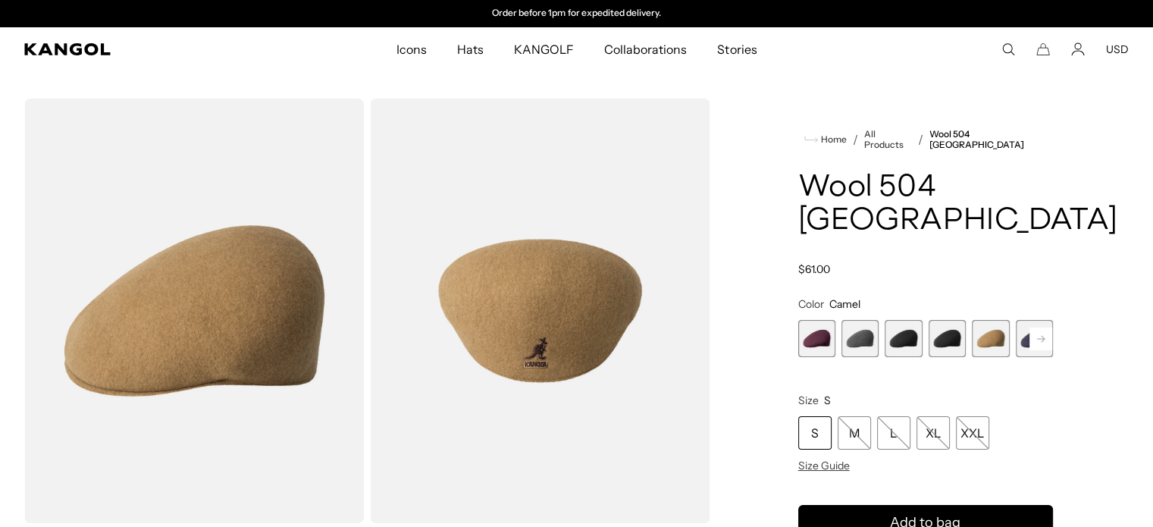
click at [906, 320] on span "3 of 12" at bounding box center [903, 338] width 37 height 37
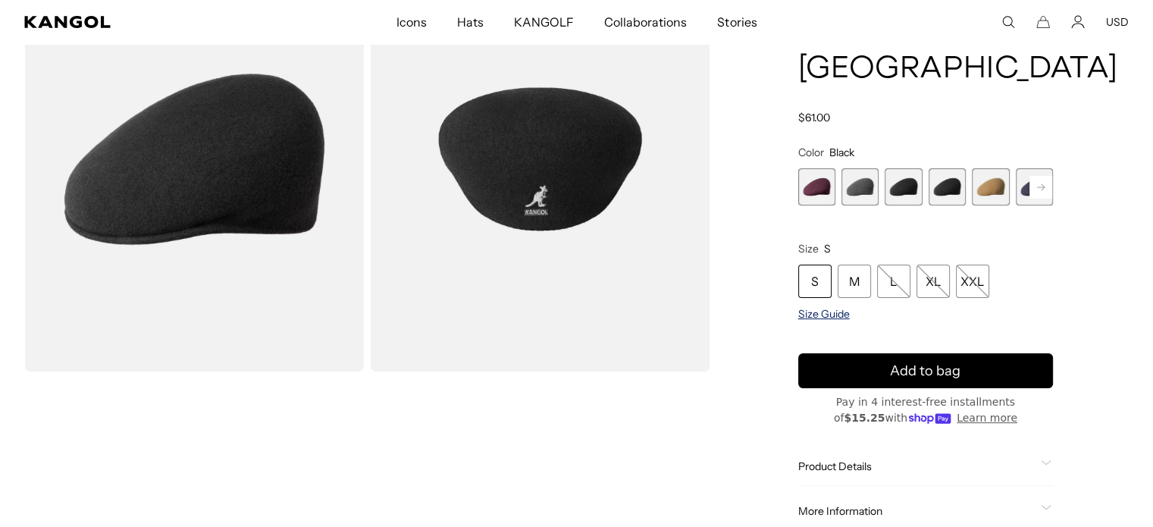
click at [831, 307] on span "Size Guide" at bounding box center [824, 314] width 52 height 14
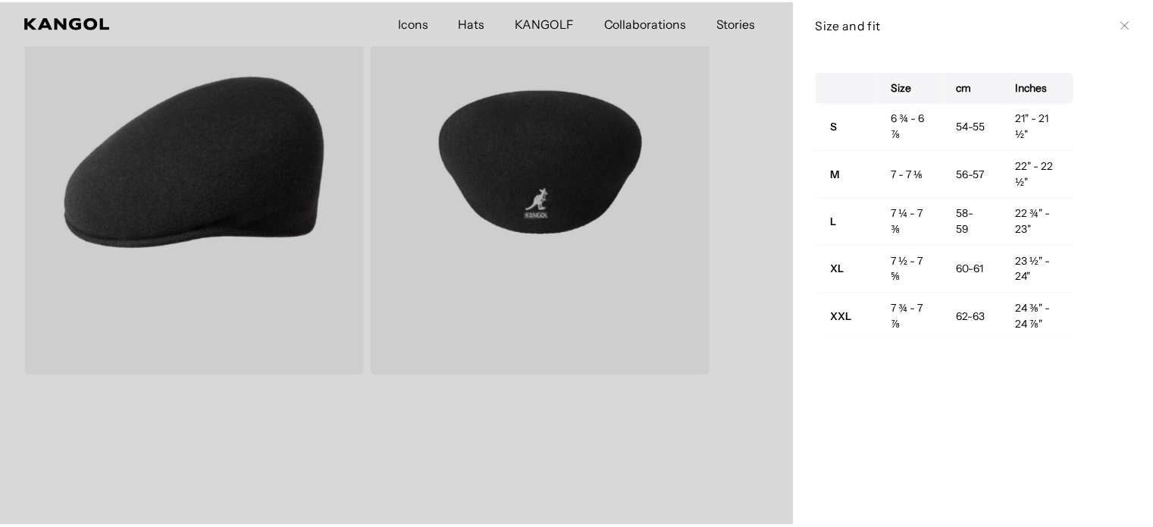
scroll to position [0, 312]
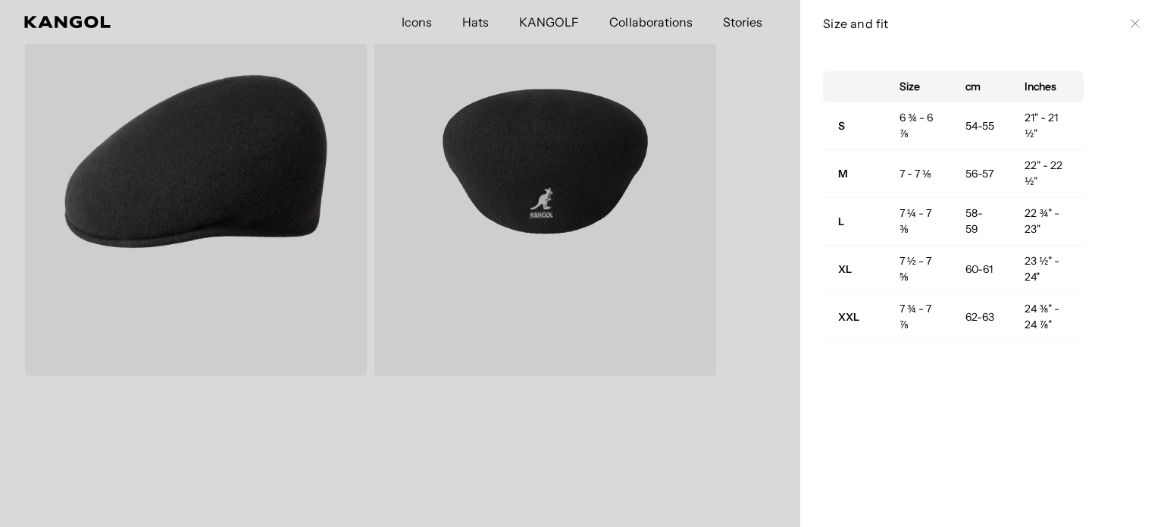
click at [757, 228] on div at bounding box center [582, 263] width 1164 height 527
